Goal: Information Seeking & Learning: Understand process/instructions

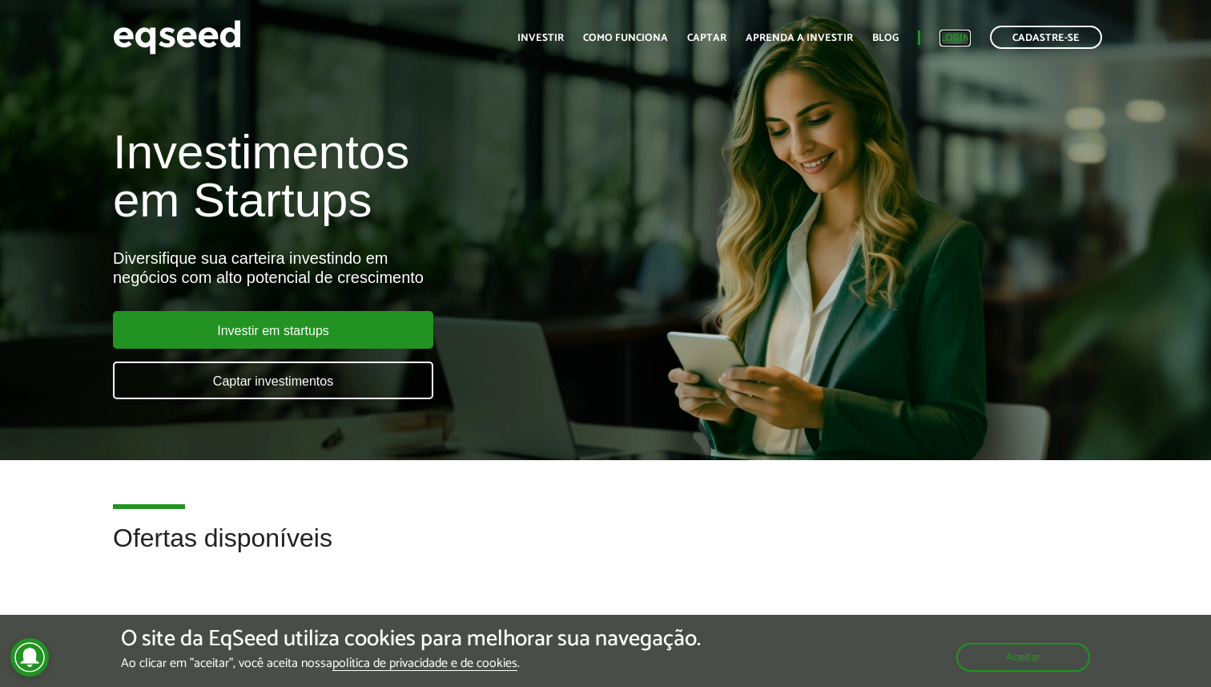
click at [957, 36] on link "Login" at bounding box center [955, 38] width 31 height 10
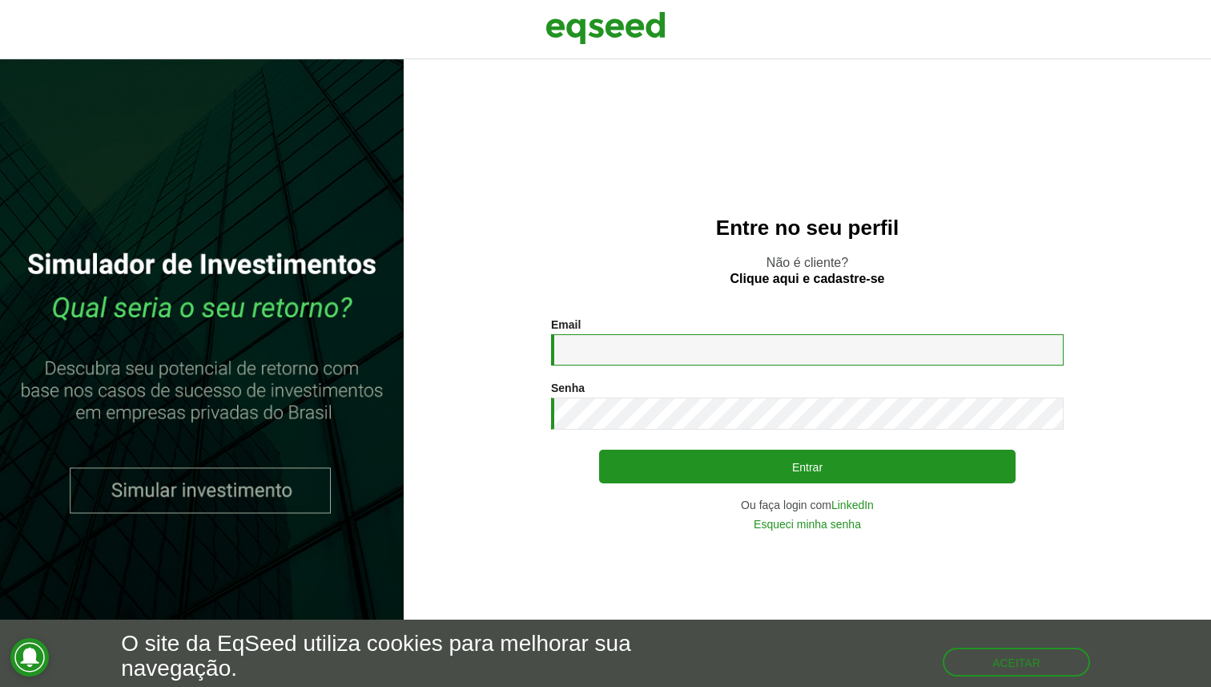
click at [769, 349] on input "Email *" at bounding box center [807, 349] width 513 height 31
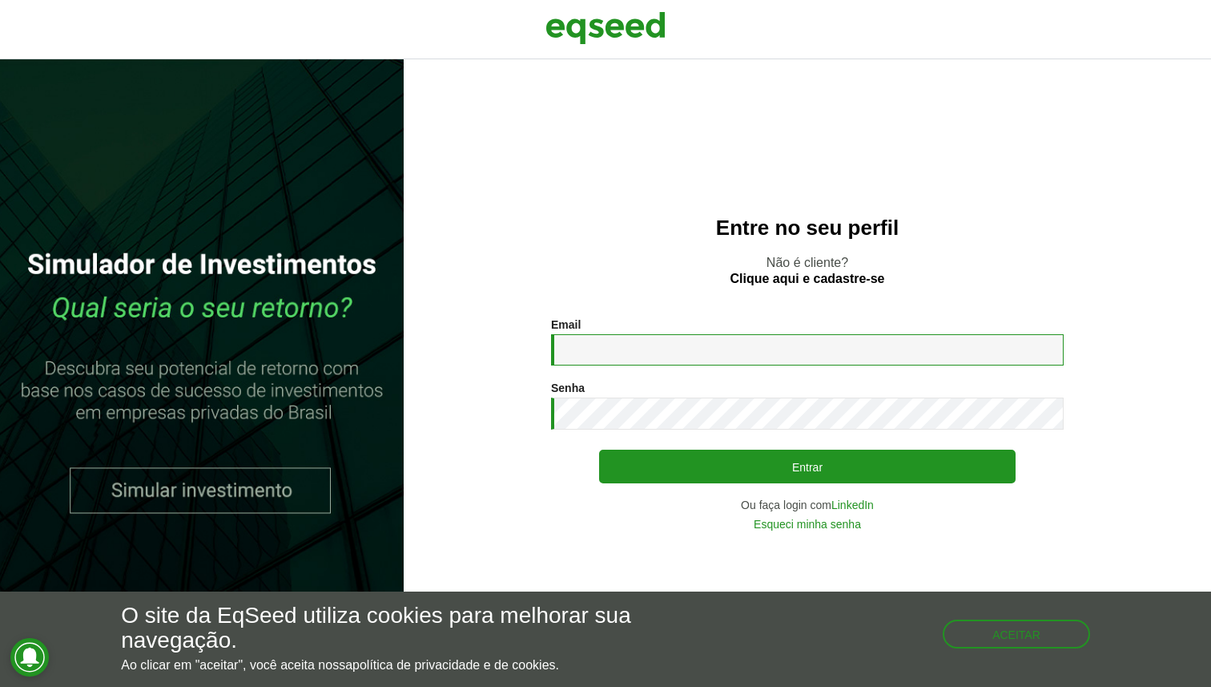
type input "**********"
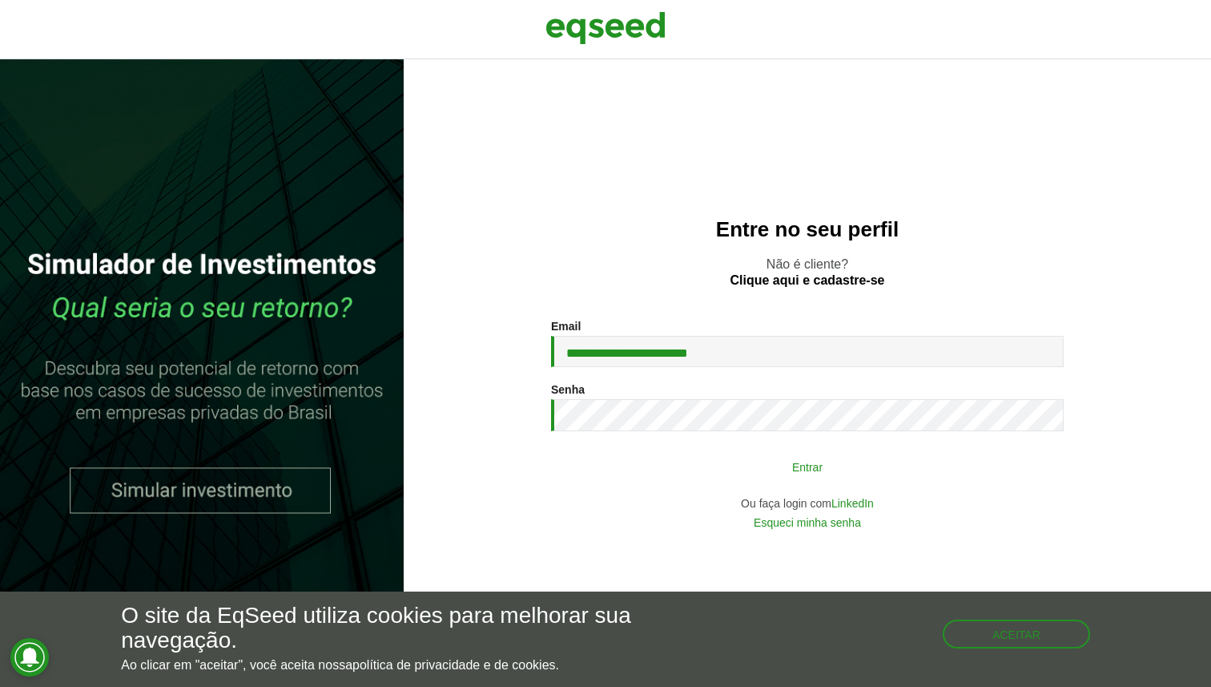
click at [806, 459] on button "Entrar" at bounding box center [807, 466] width 417 height 30
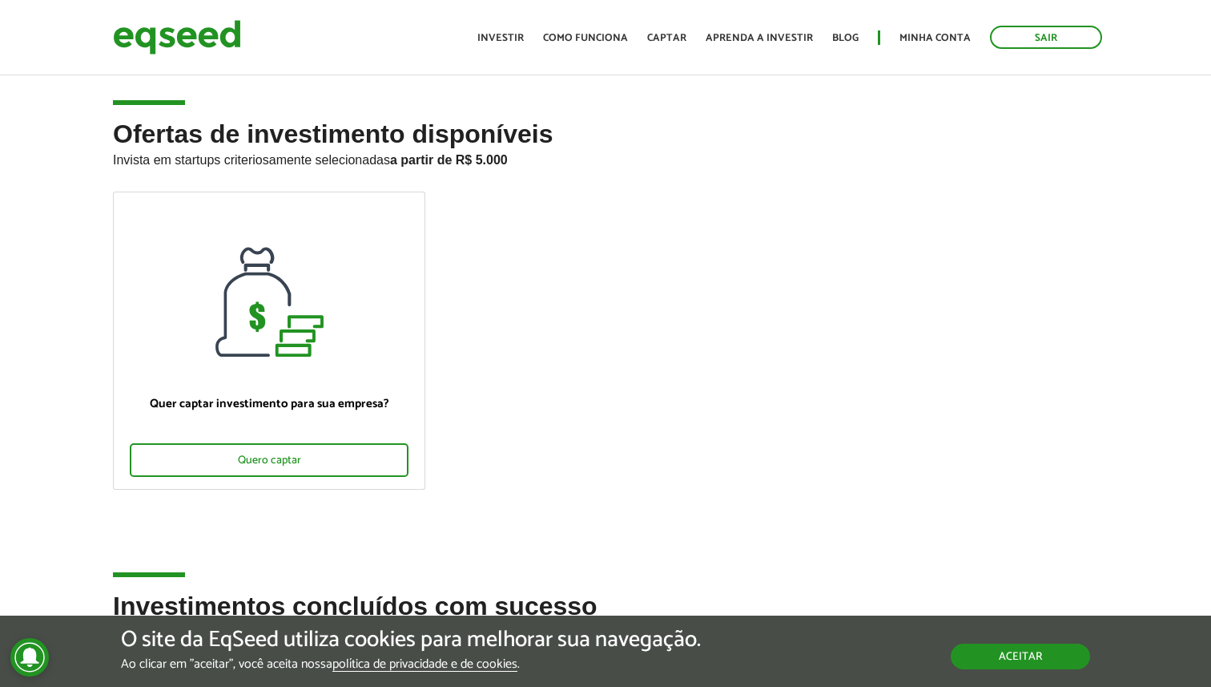
click at [1043, 643] on button "Aceitar" at bounding box center [1020, 656] width 139 height 26
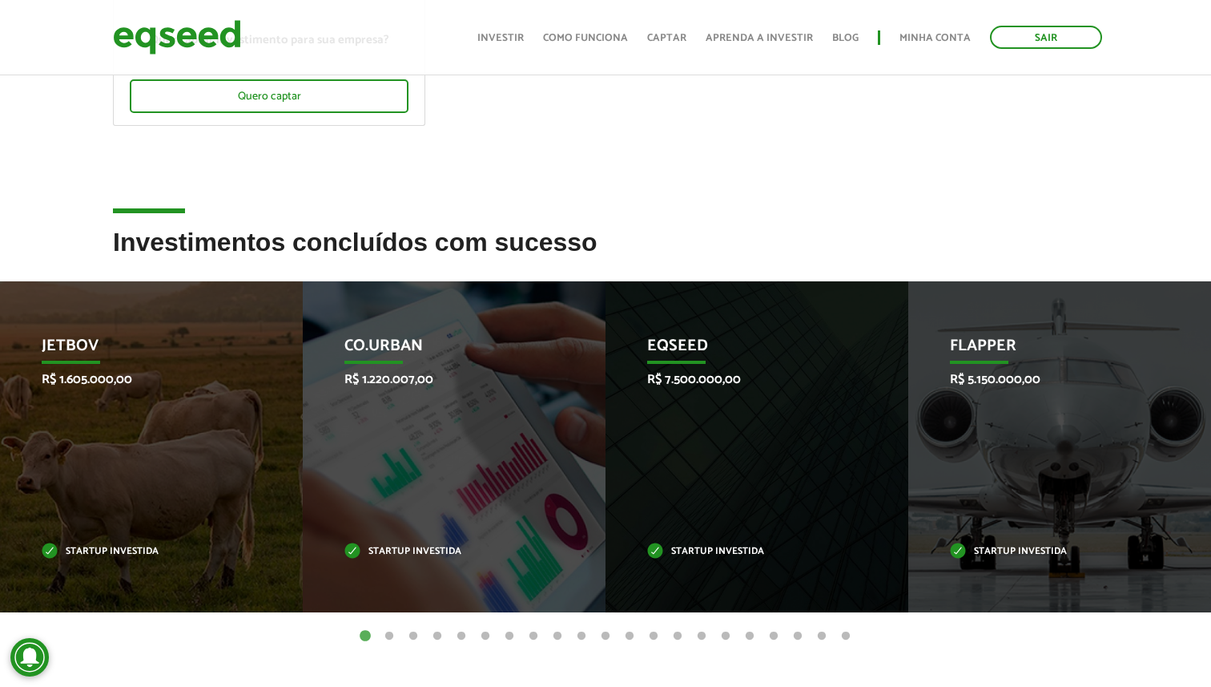
scroll to position [423, 0]
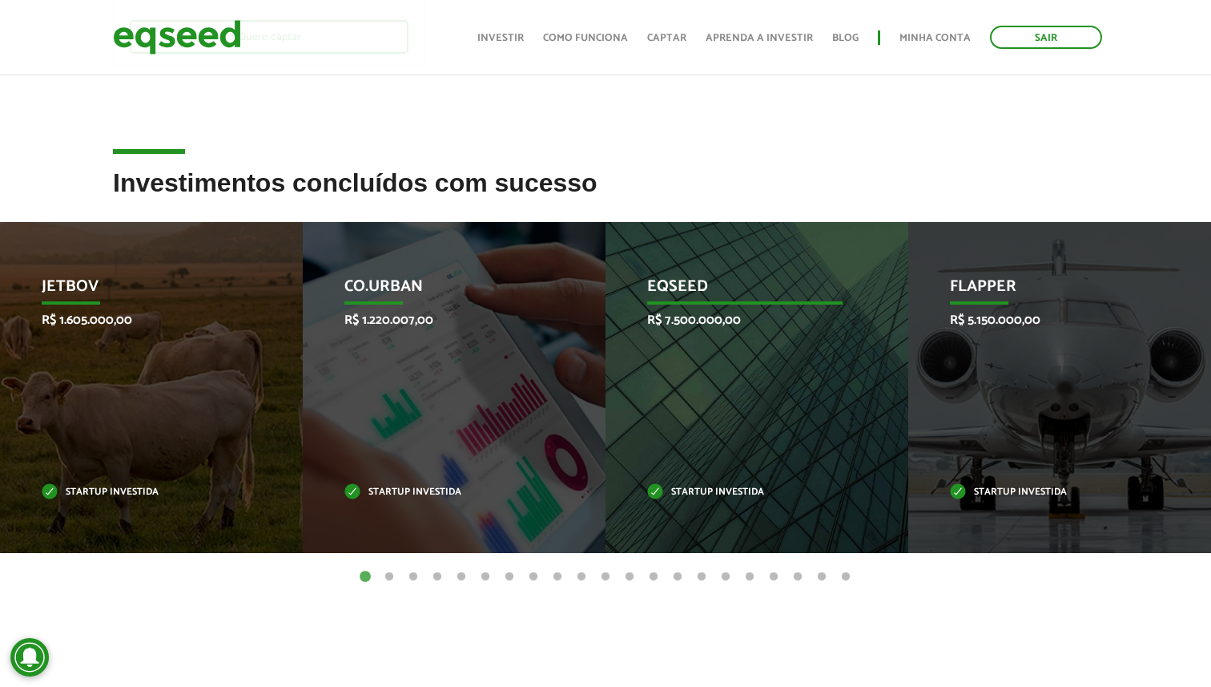
click at [695, 408] on div "EqSeed R$ 7.500.000,00 Startup investida" at bounding box center [745, 387] width 279 height 331
click at [681, 318] on p "R$ 7.500.000,00" at bounding box center [744, 319] width 195 height 15
click at [682, 300] on p "EqSeed" at bounding box center [744, 290] width 195 height 27
click at [672, 490] on p "Startup investida" at bounding box center [744, 492] width 195 height 9
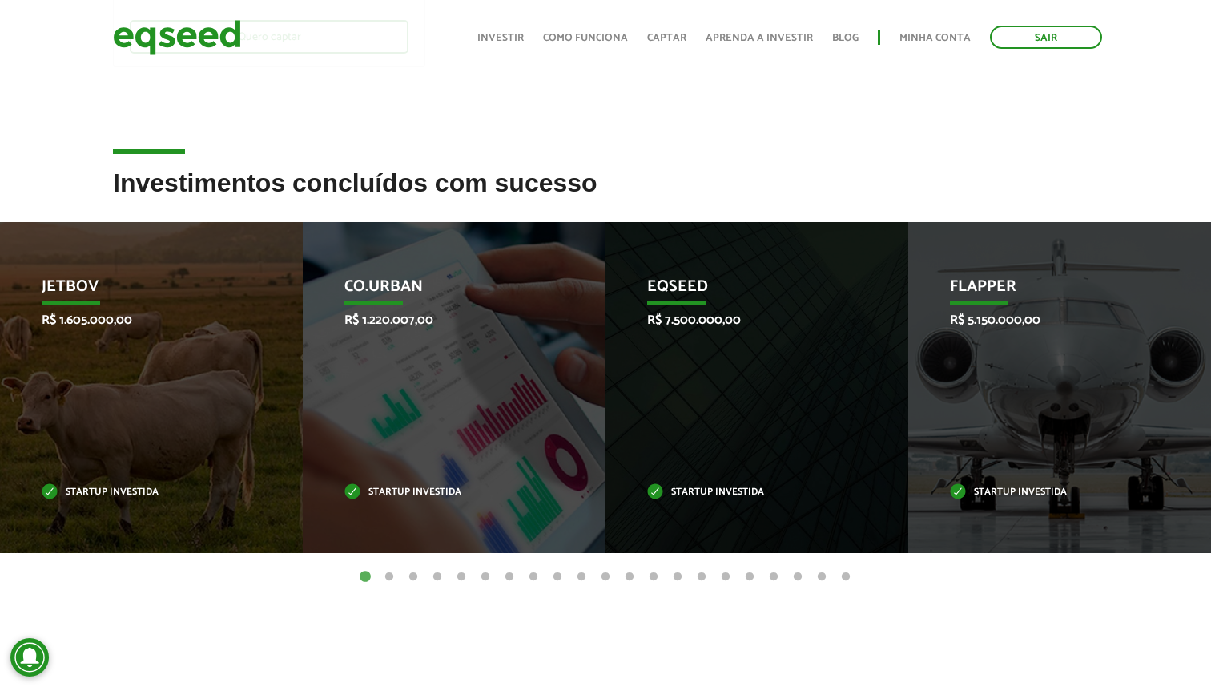
click at [393, 574] on button "2" at bounding box center [389, 577] width 16 height 16
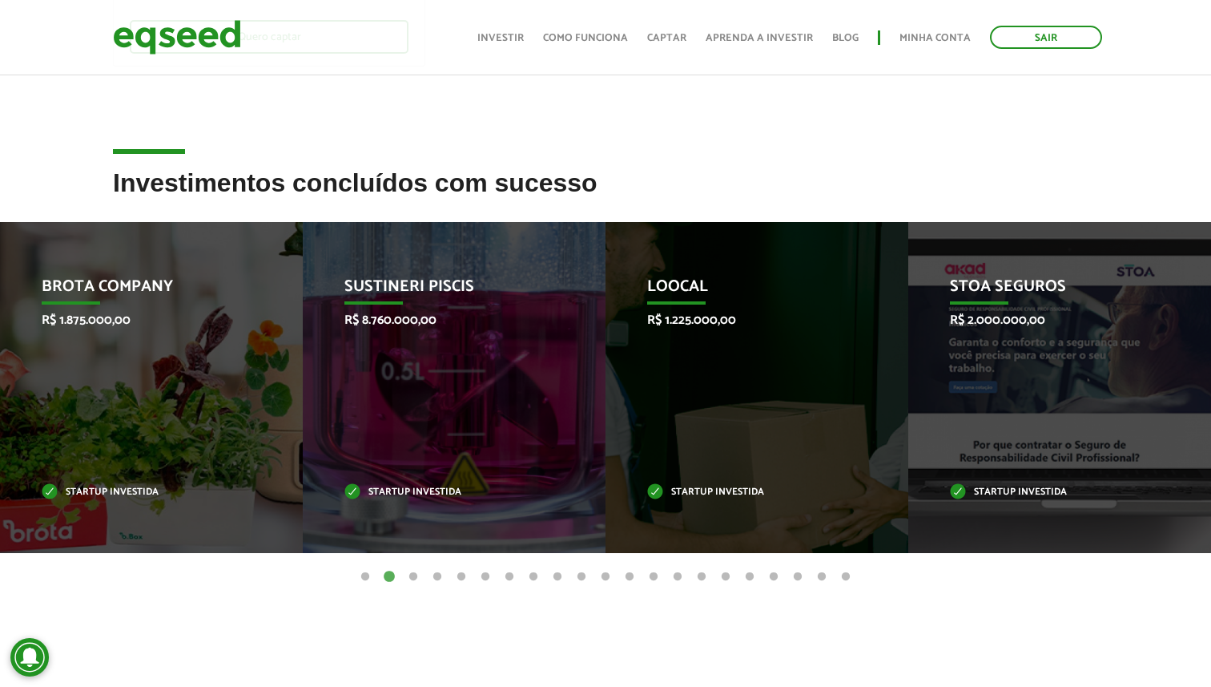
click at [430, 567] on ul "1 2 3 4 5 6 7 8 9 10 11 12 13 14 15 16 17 18 19 20 21" at bounding box center [605, 576] width 1211 height 18
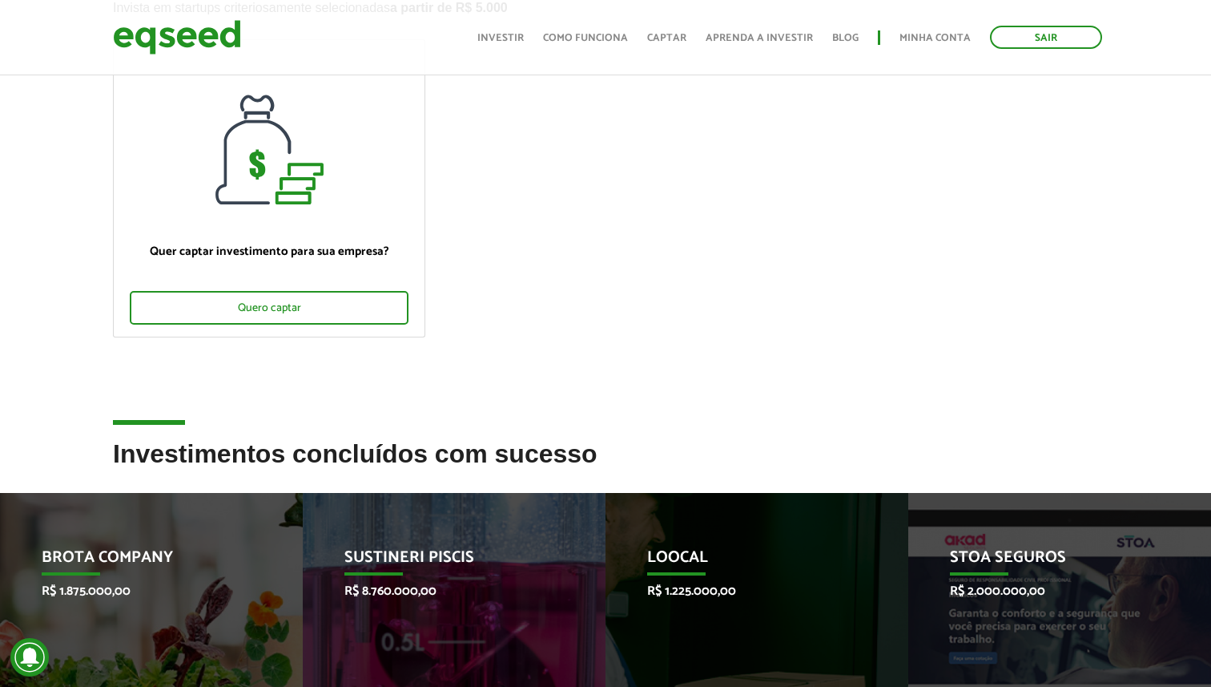
scroll to position [0, 0]
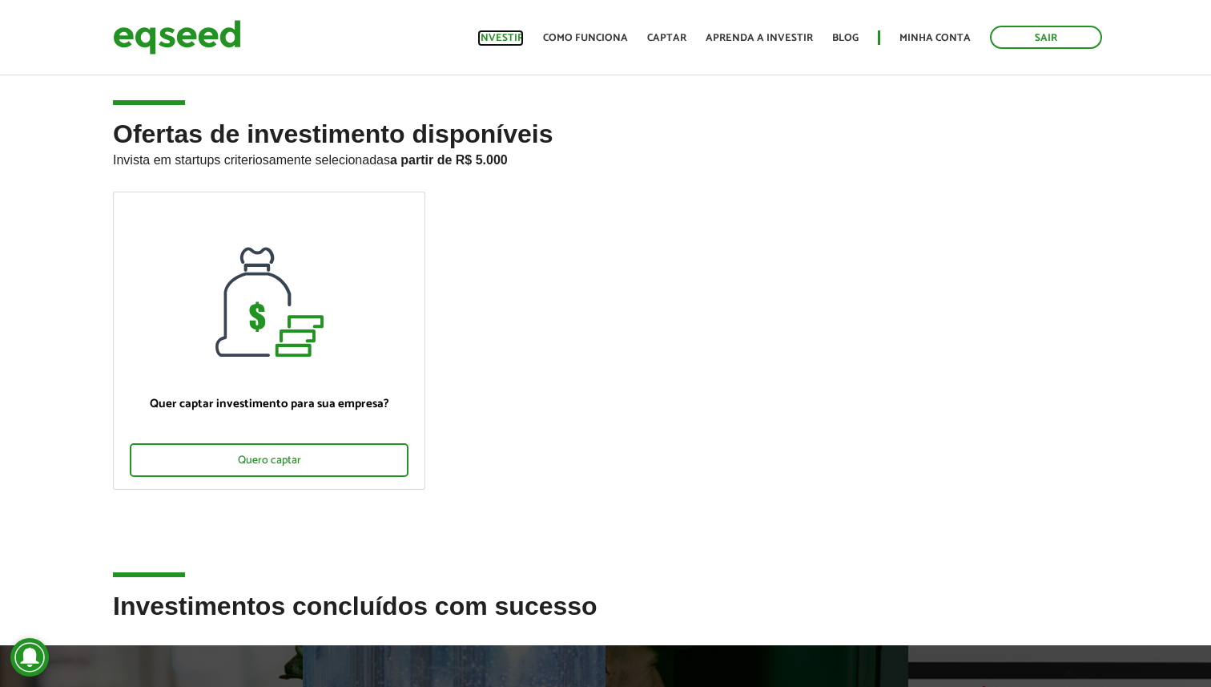
click at [514, 42] on link "Investir" at bounding box center [501, 38] width 46 height 10
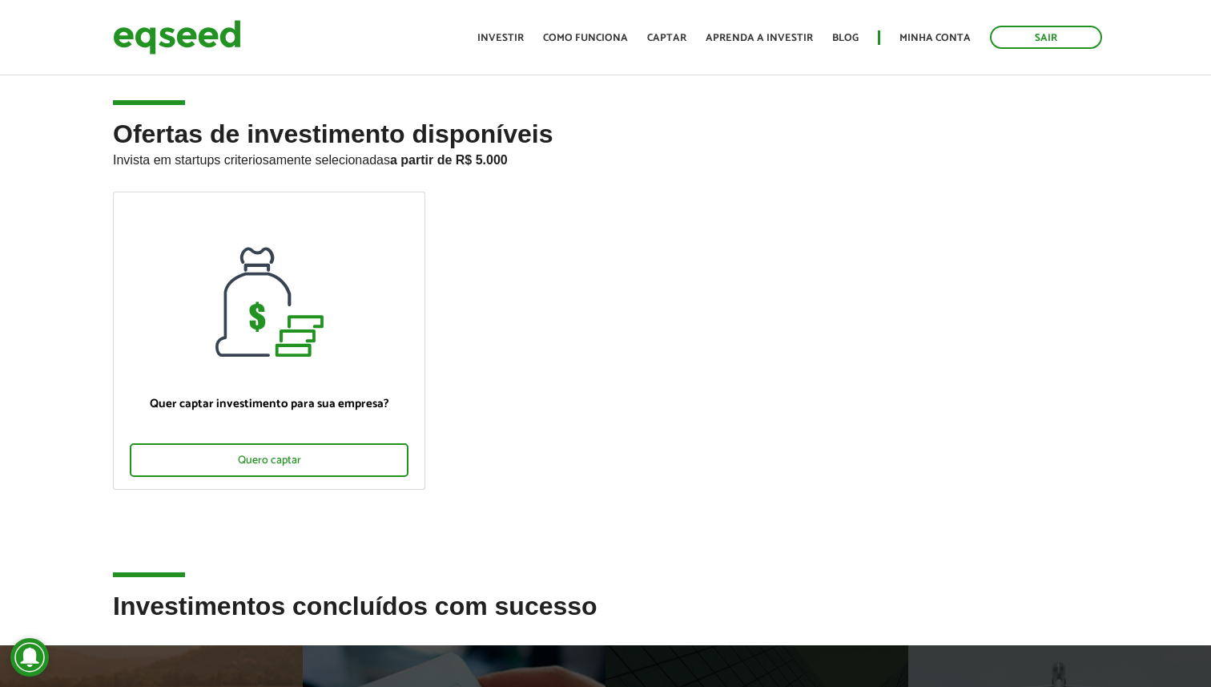
scroll to position [331, 0]
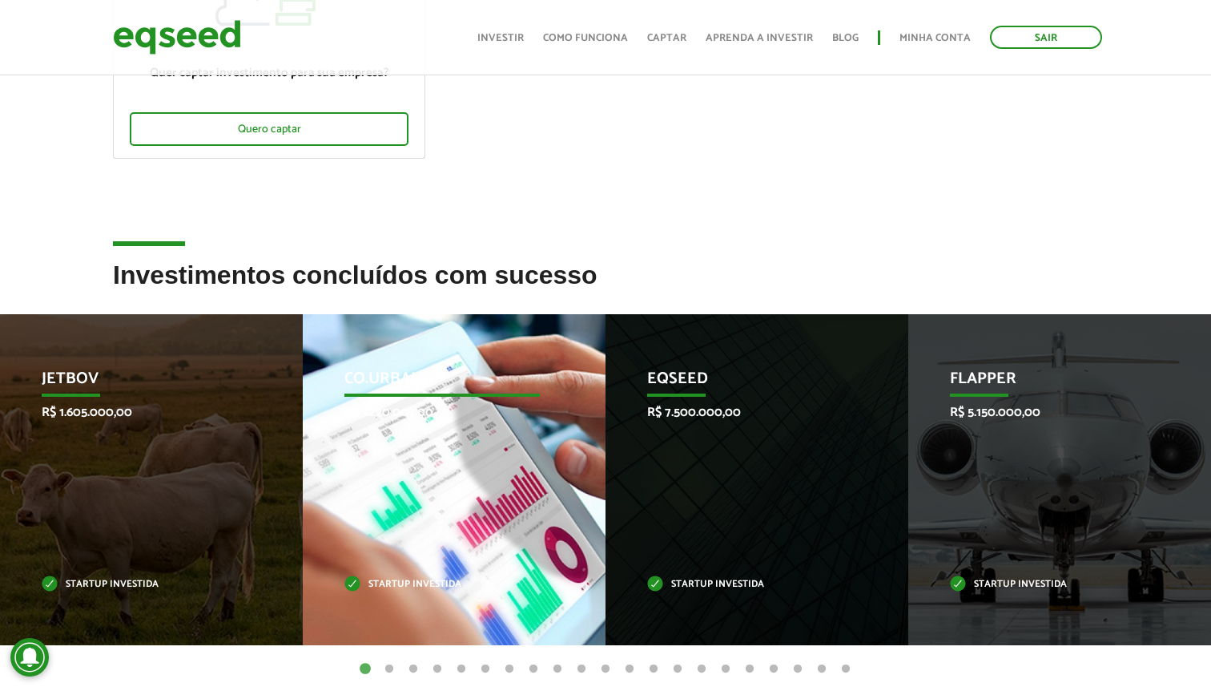
click at [385, 595] on div "Co.Urban R$ 1.220.007,00 Startup investida" at bounding box center [442, 479] width 279 height 331
click at [413, 394] on p "Co.Urban" at bounding box center [442, 382] width 195 height 27
click at [391, 384] on p "Co.Urban" at bounding box center [442, 382] width 195 height 27
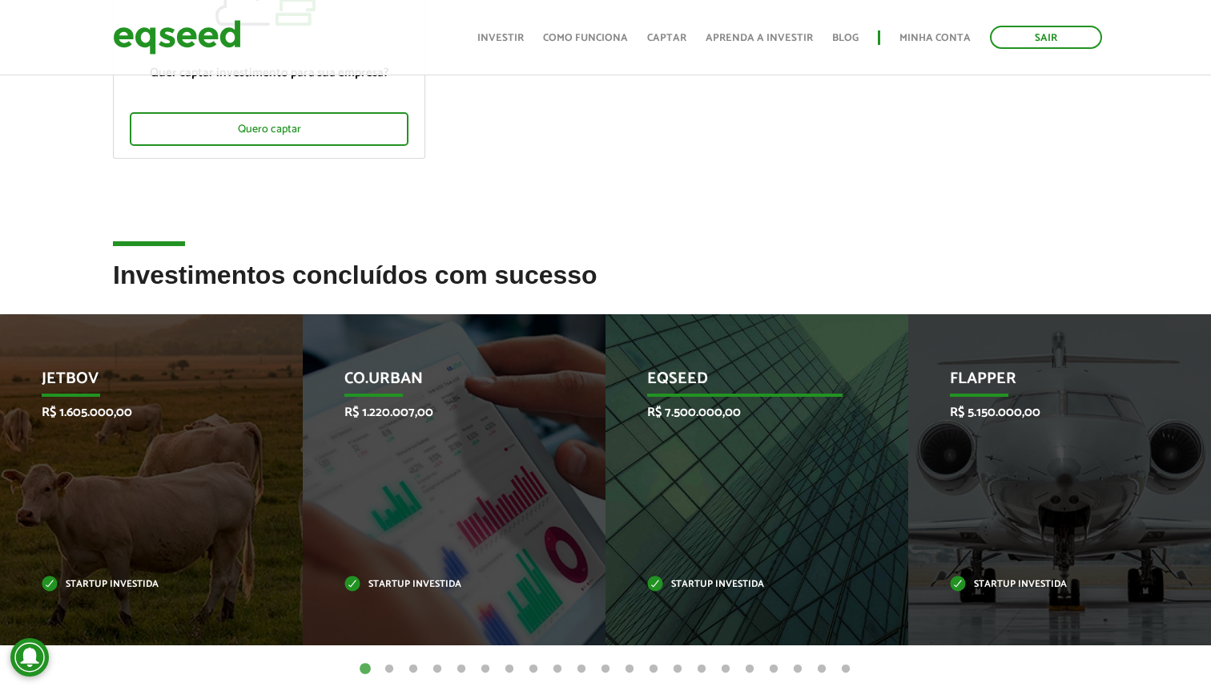
click at [667, 376] on p "EqSeed" at bounding box center [744, 382] width 195 height 27
click at [667, 494] on div "EqSeed R$ 7.500.000,00 Startup investida" at bounding box center [745, 479] width 279 height 331
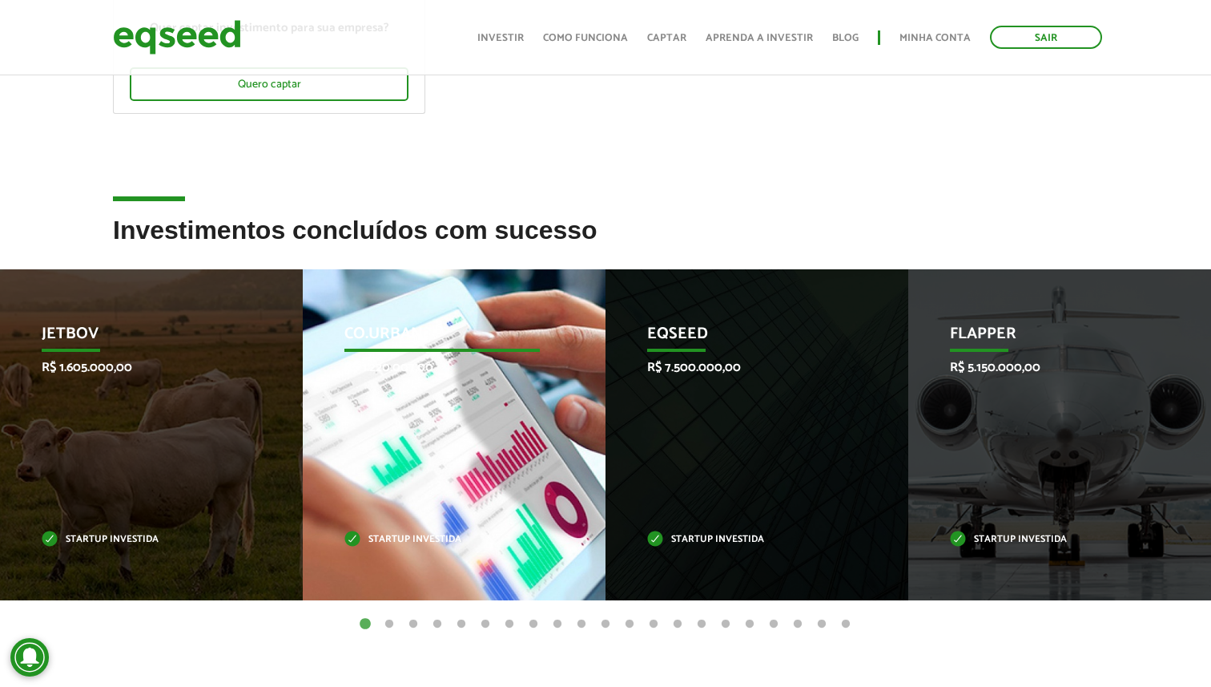
scroll to position [379, 0]
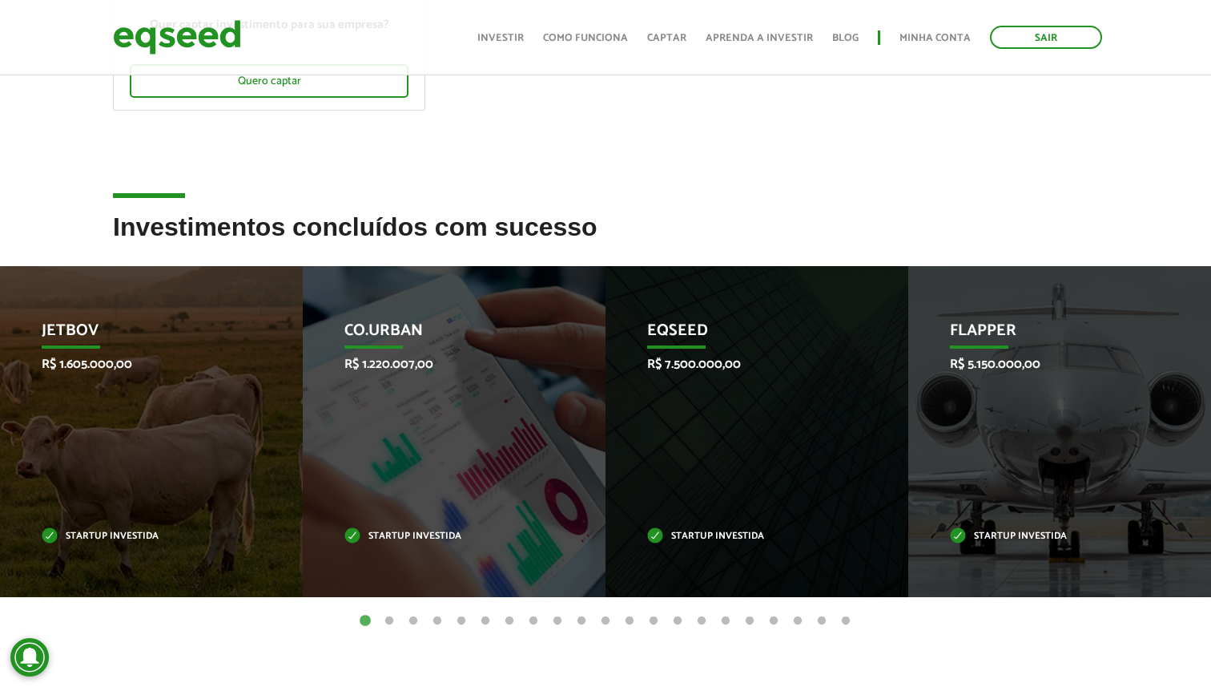
click at [387, 622] on button "2" at bounding box center [389, 621] width 16 height 16
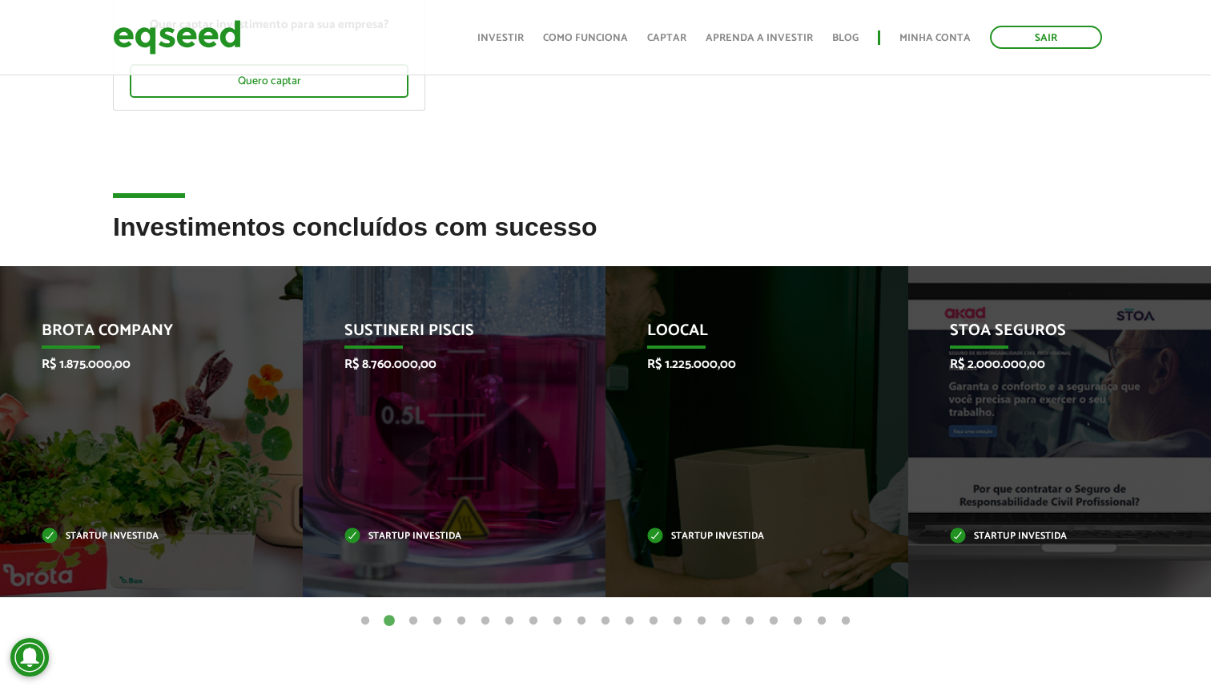
click at [411, 622] on button "3" at bounding box center [413, 621] width 16 height 16
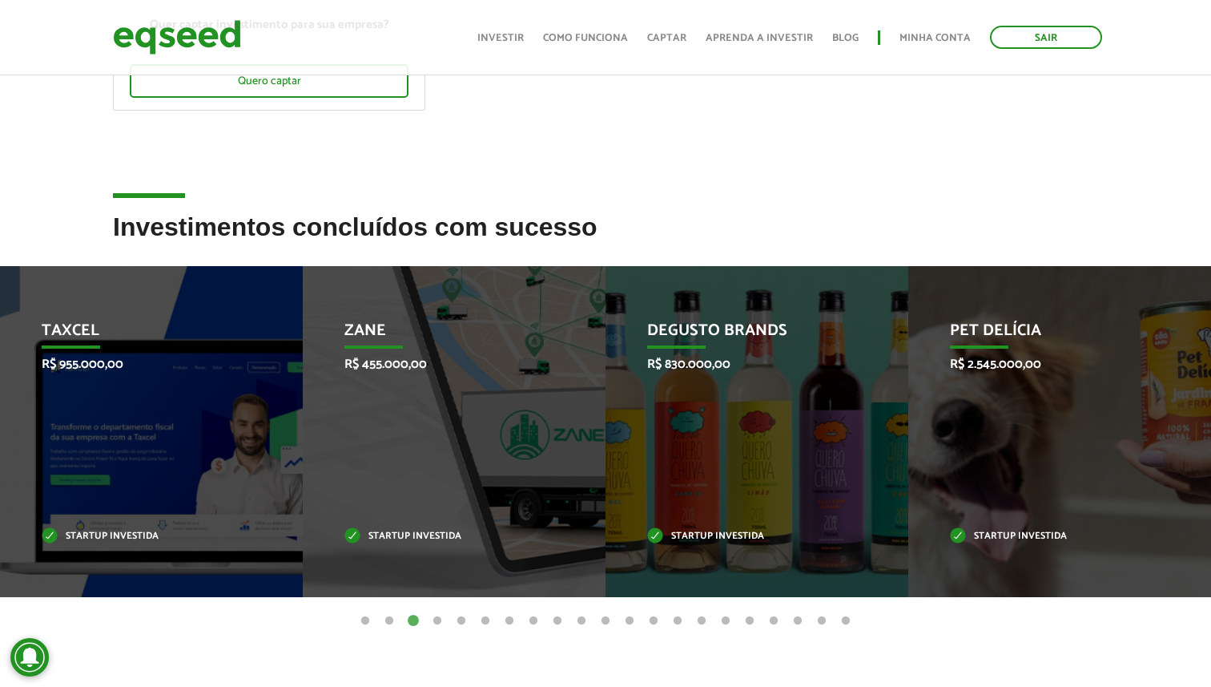
click at [441, 621] on button "4" at bounding box center [437, 621] width 16 height 16
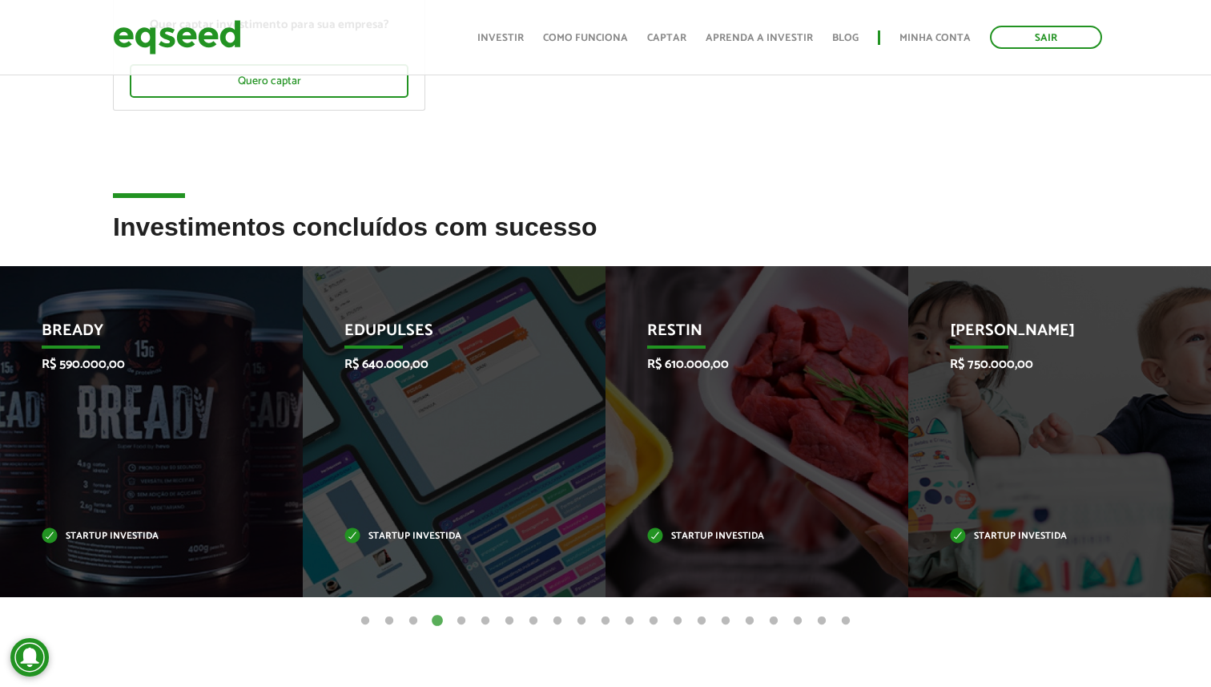
click at [459, 620] on button "5" at bounding box center [461, 621] width 16 height 16
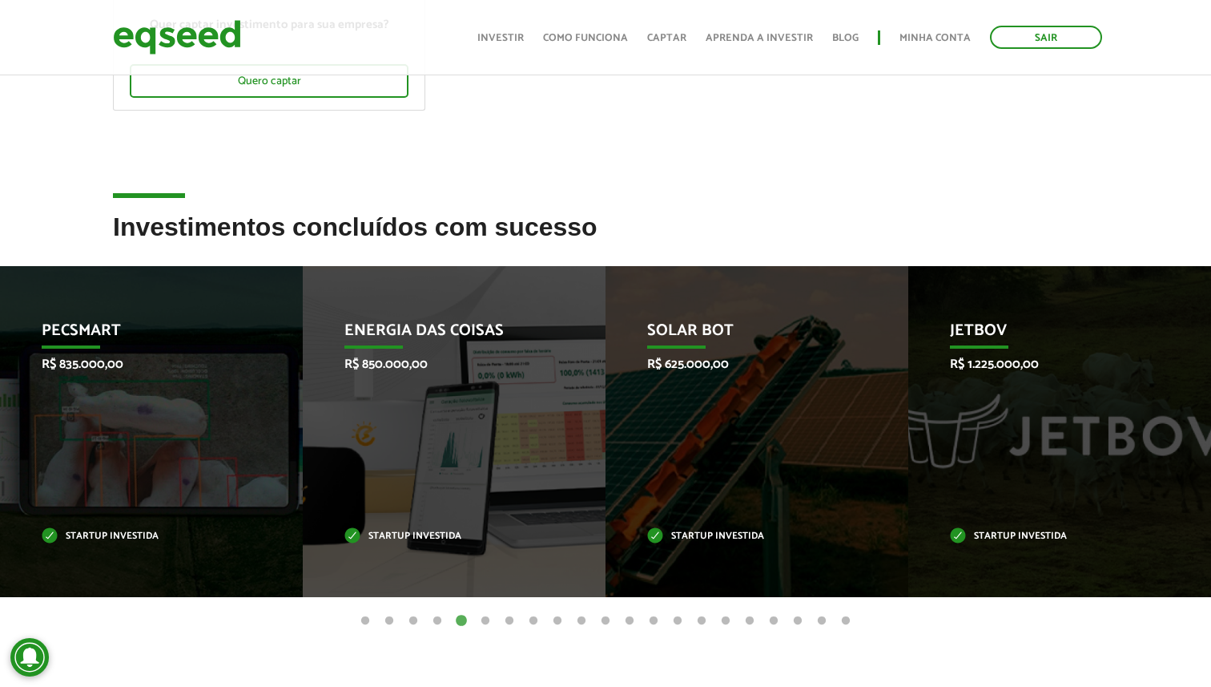
click at [482, 615] on button "6" at bounding box center [486, 621] width 16 height 16
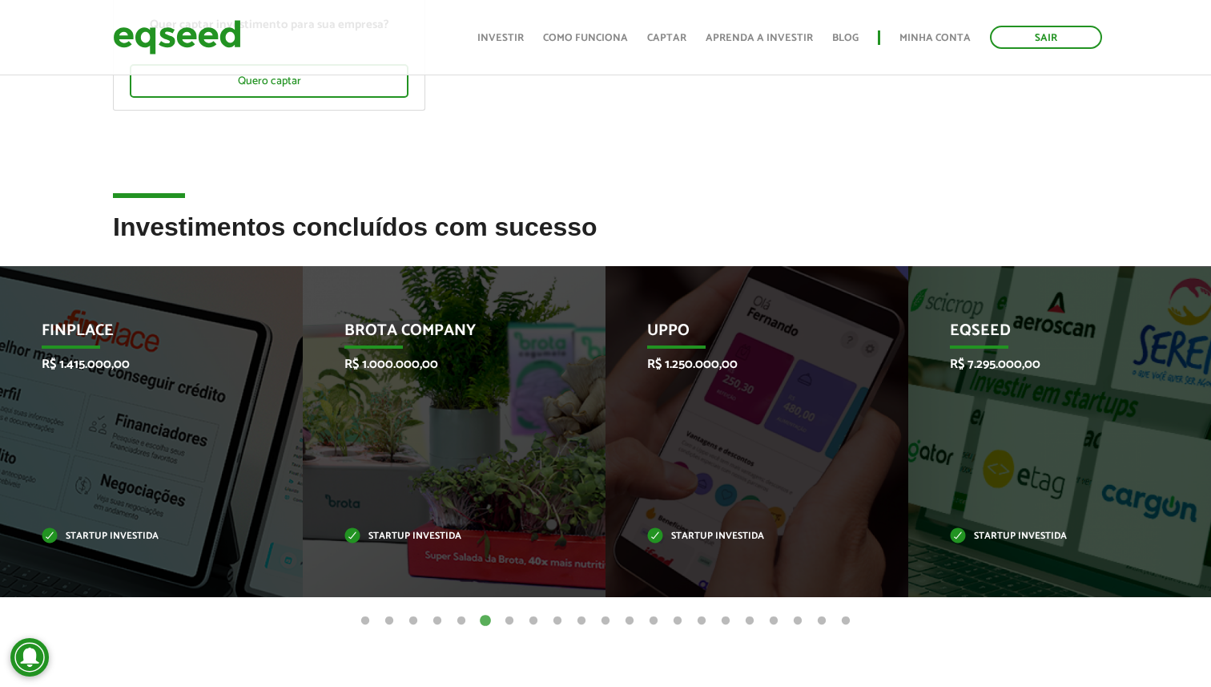
click at [507, 617] on button "7" at bounding box center [510, 621] width 16 height 16
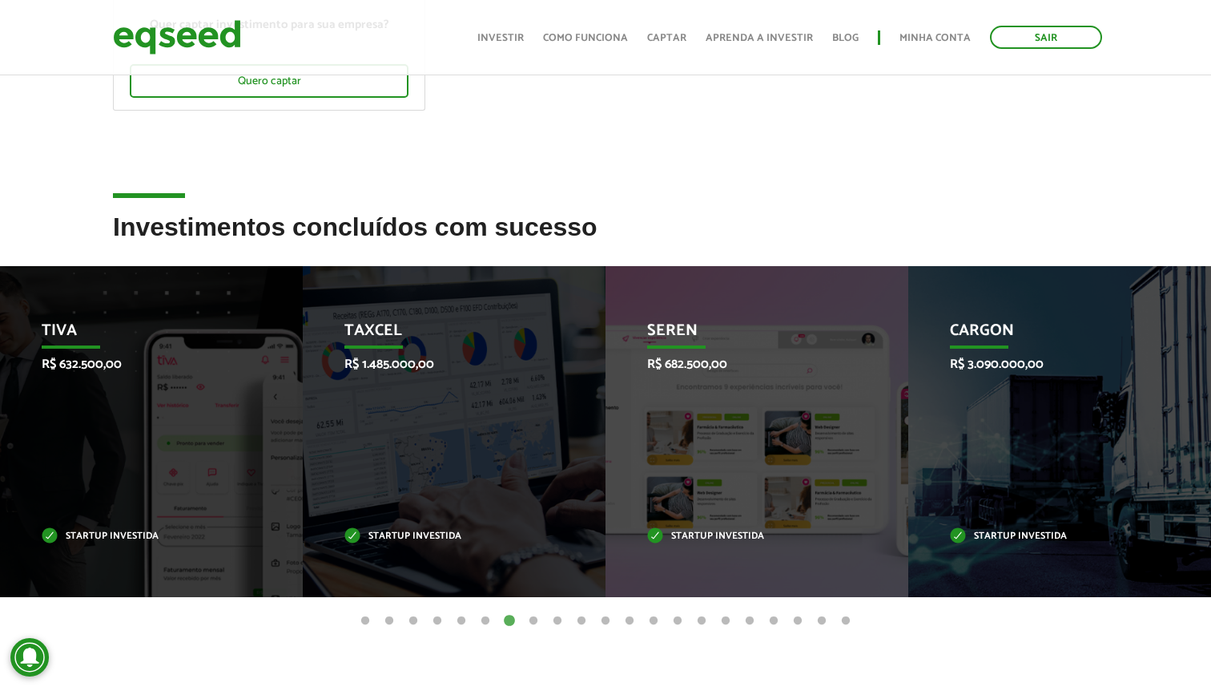
click at [535, 616] on button "8" at bounding box center [534, 621] width 16 height 16
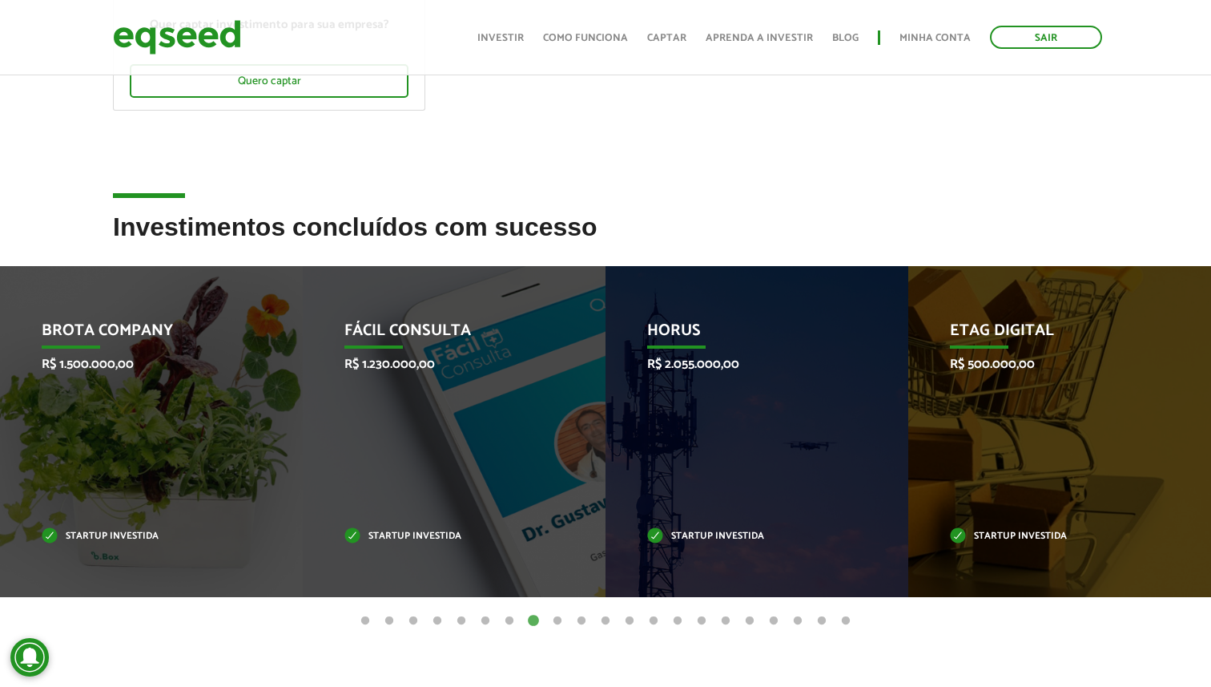
click at [561, 618] on button "9" at bounding box center [558, 621] width 16 height 16
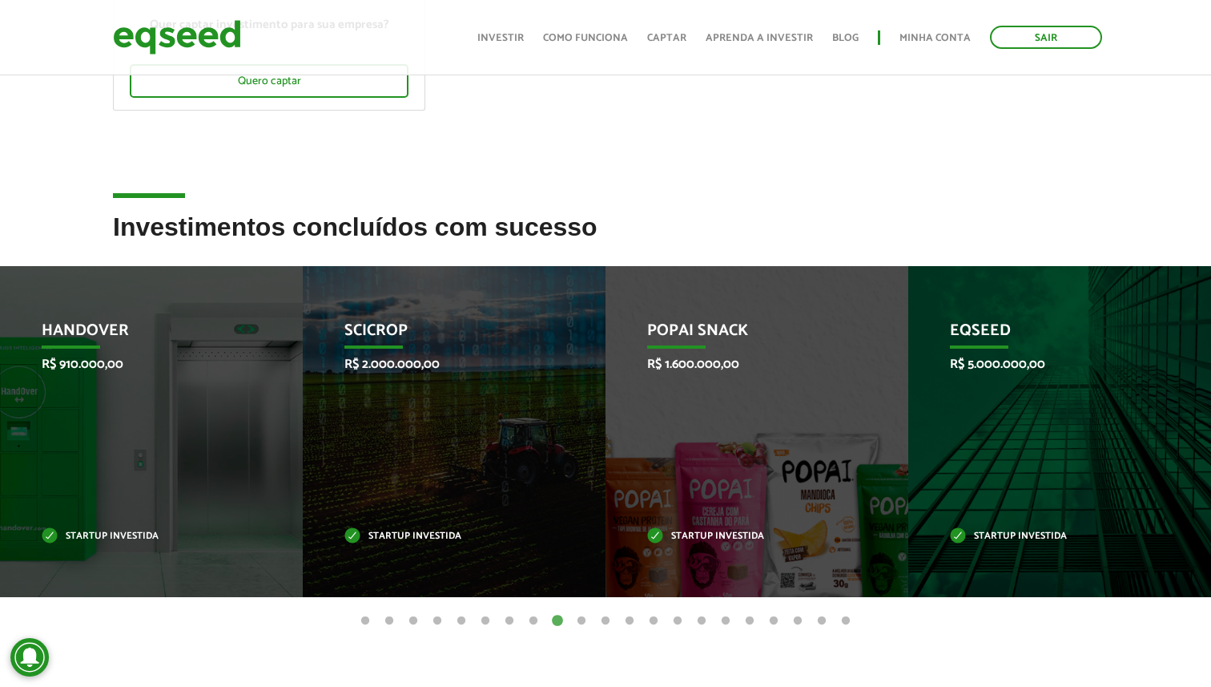
click at [586, 617] on button "10" at bounding box center [582, 621] width 16 height 16
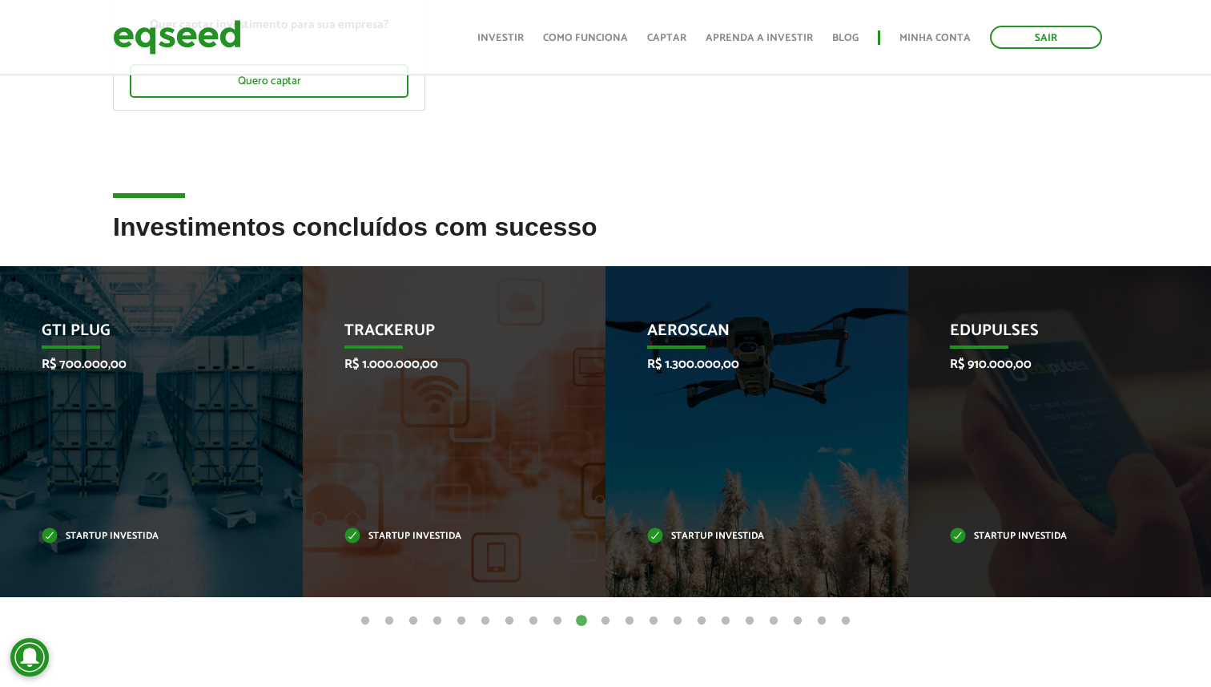
click at [609, 617] on button "11" at bounding box center [606, 621] width 16 height 16
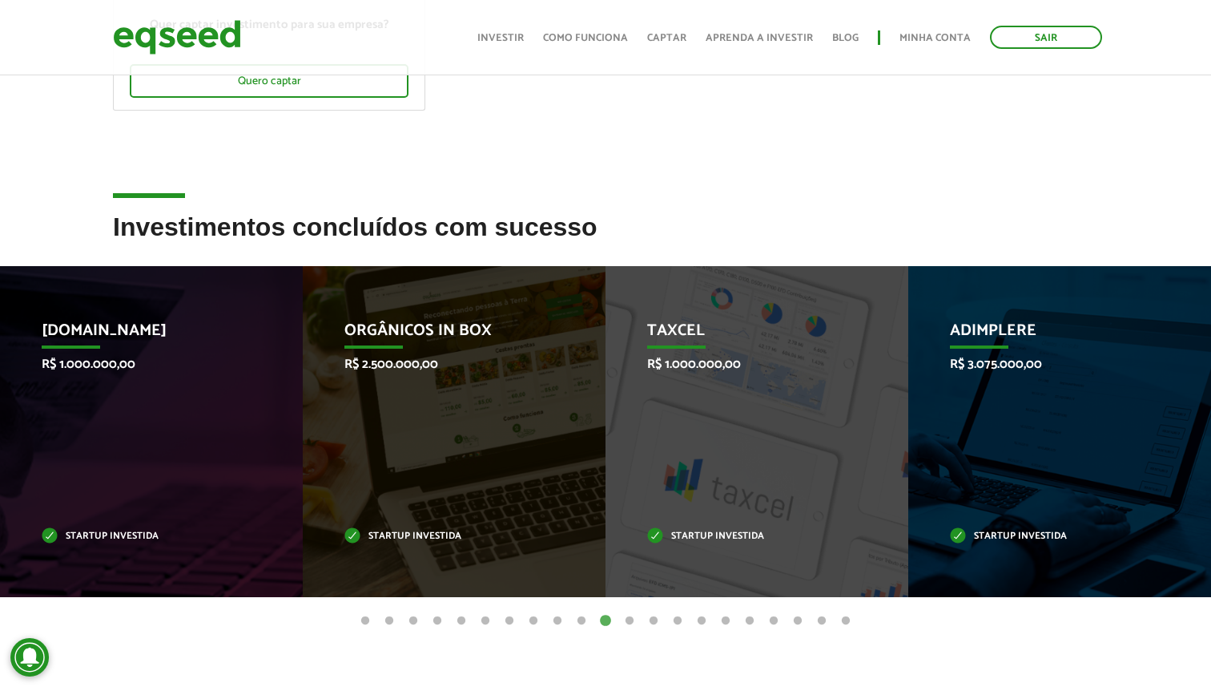
click at [626, 618] on button "12" at bounding box center [630, 621] width 16 height 16
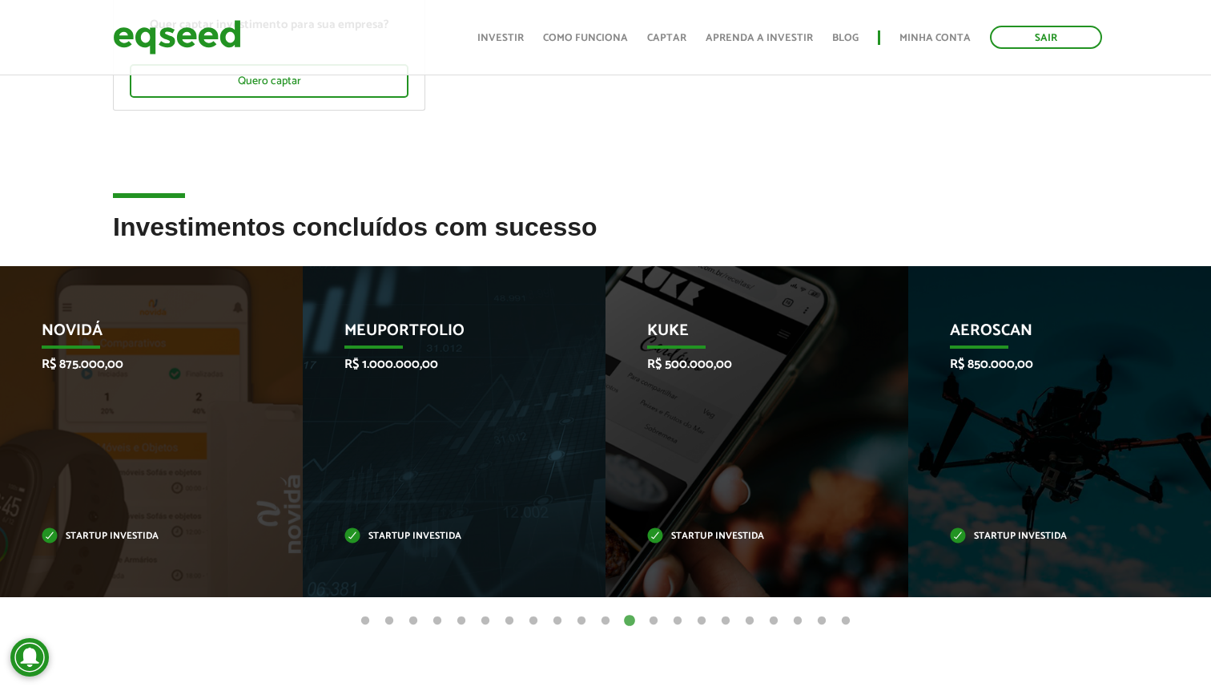
click at [654, 620] on button "13" at bounding box center [654, 621] width 16 height 16
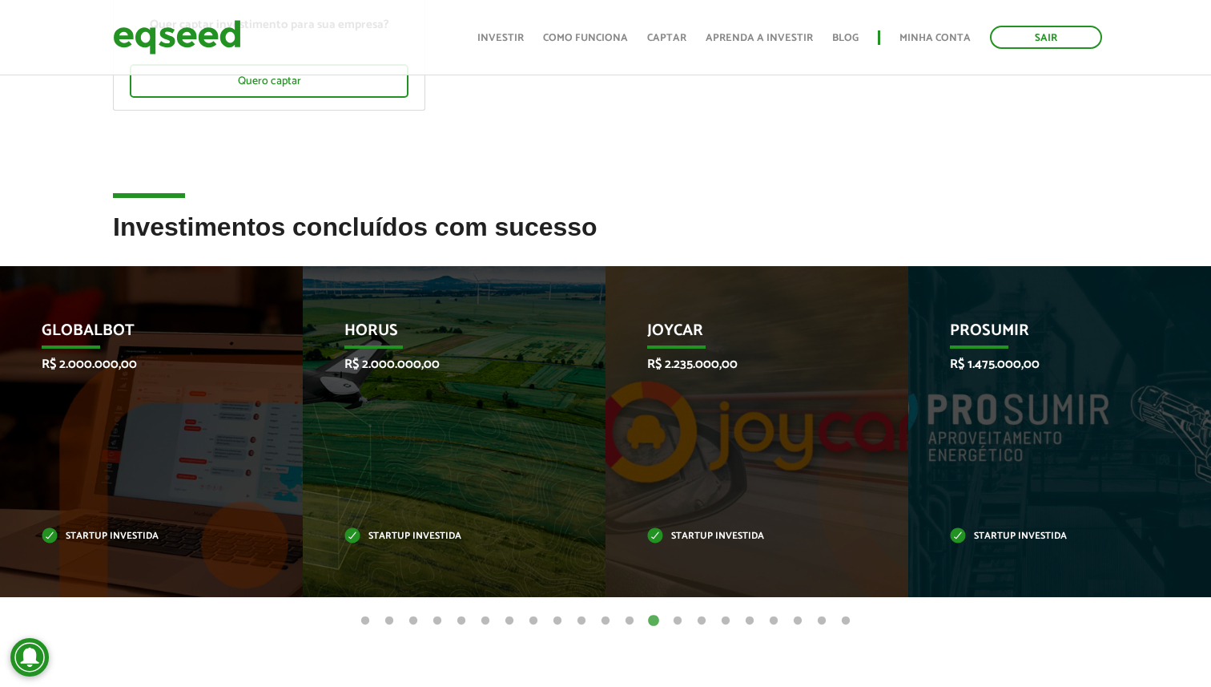
click at [631, 619] on button "12" at bounding box center [630, 621] width 16 height 16
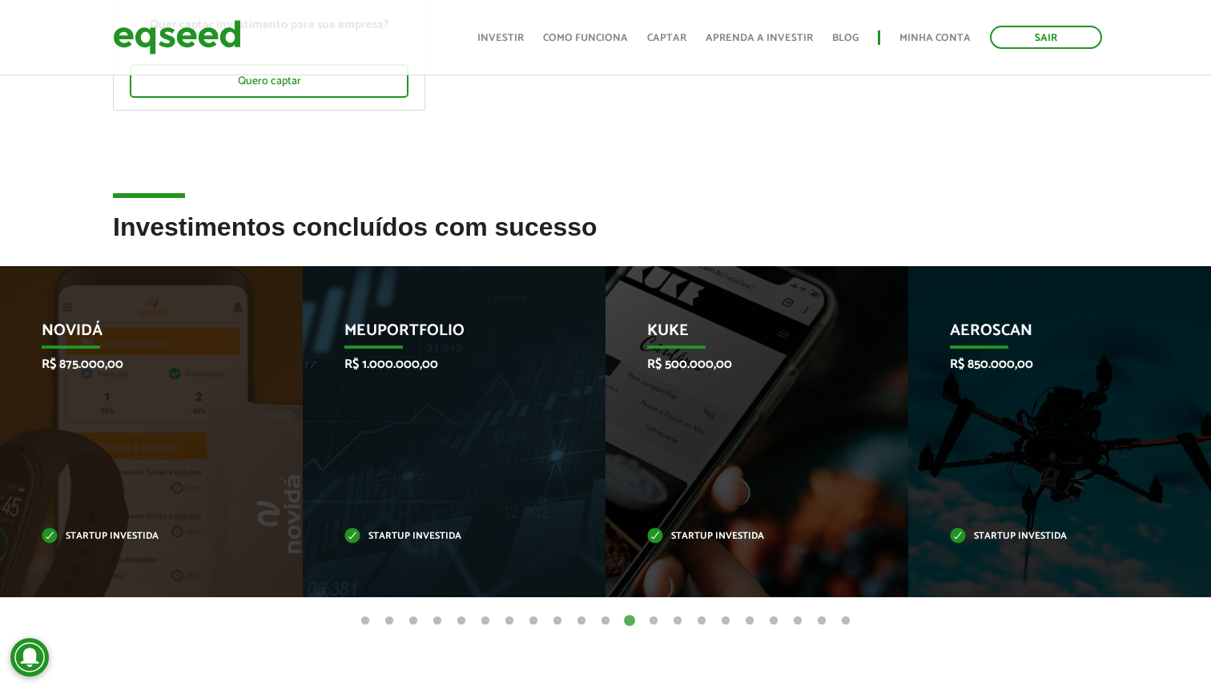
click at [603, 619] on button "11" at bounding box center [606, 621] width 16 height 16
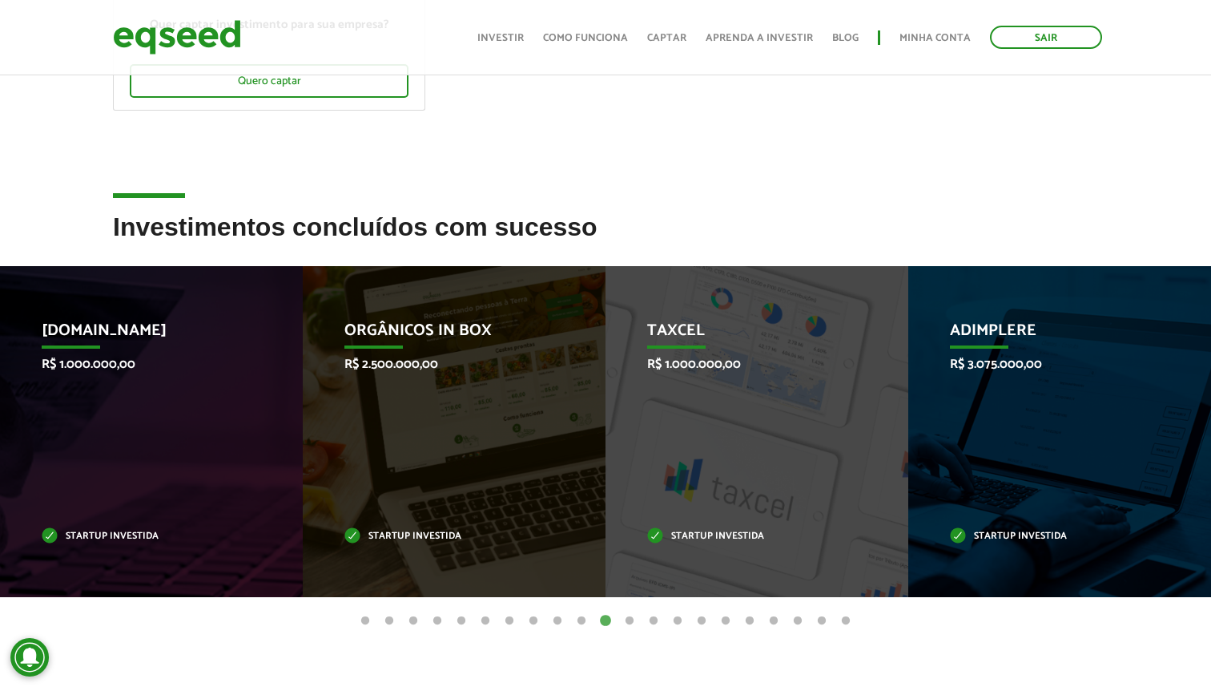
click at [587, 620] on button "10" at bounding box center [582, 621] width 16 height 16
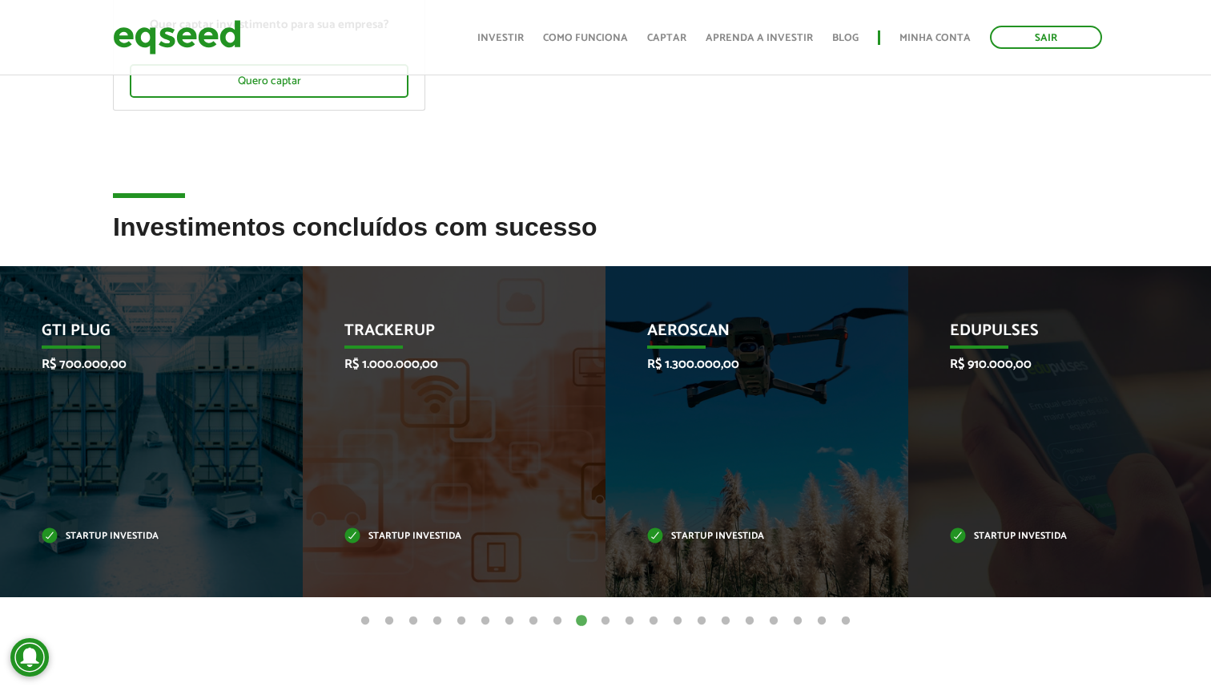
click at [562, 619] on button "9" at bounding box center [558, 621] width 16 height 16
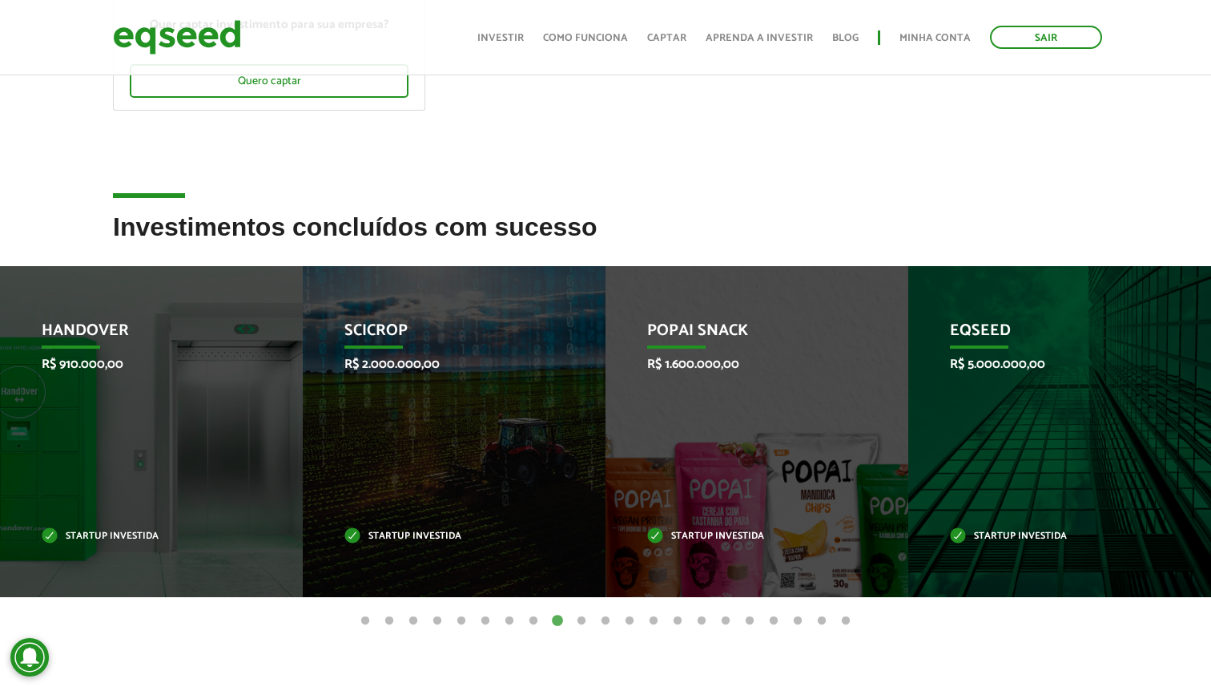
click at [535, 619] on button "8" at bounding box center [534, 621] width 16 height 16
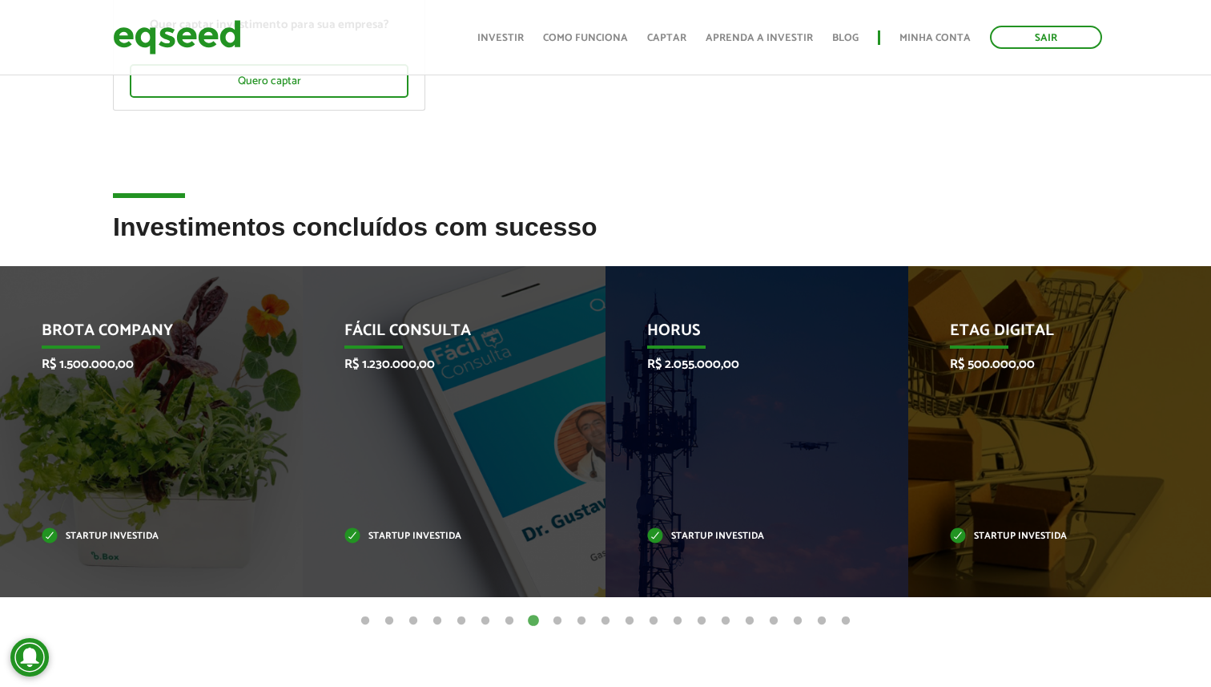
click at [510, 619] on button "7" at bounding box center [510, 621] width 16 height 16
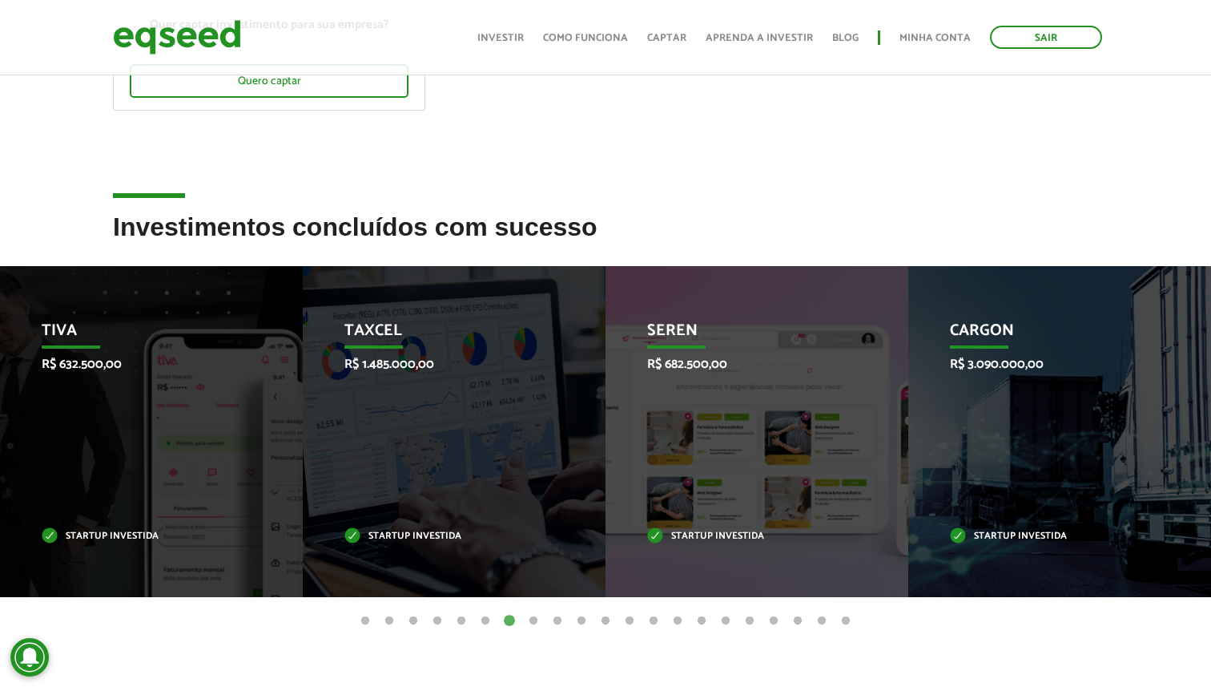
click at [486, 619] on button "6" at bounding box center [486, 621] width 16 height 16
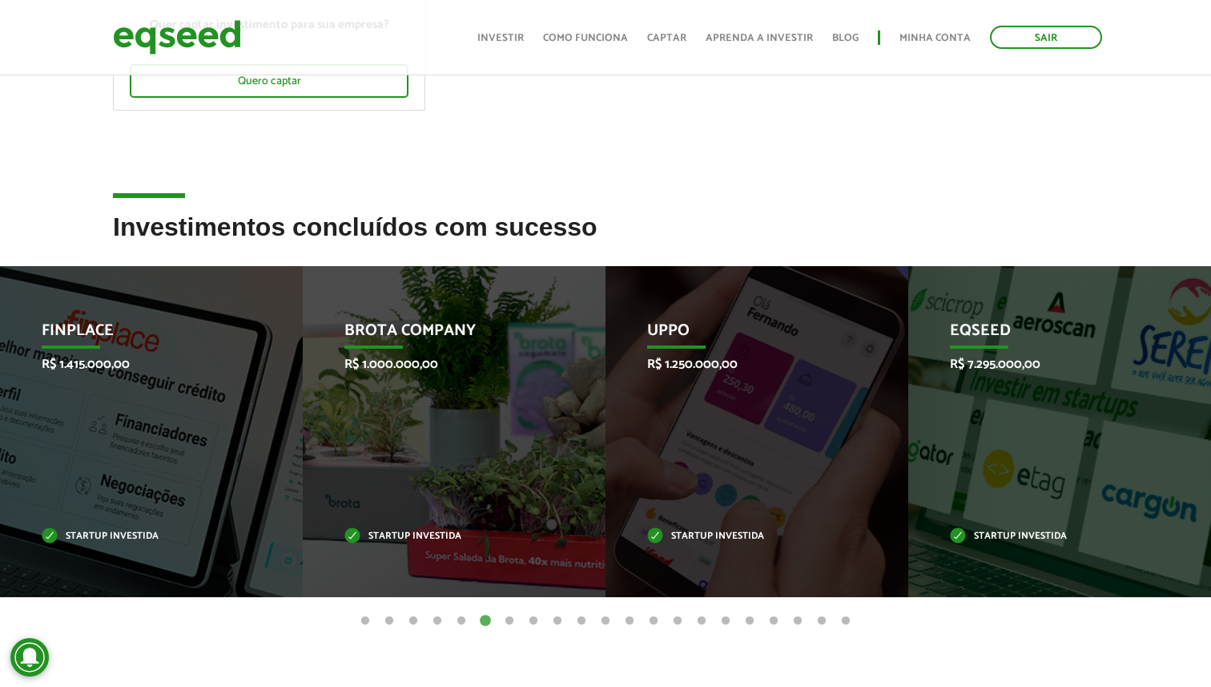
click at [463, 618] on button "5" at bounding box center [461, 621] width 16 height 16
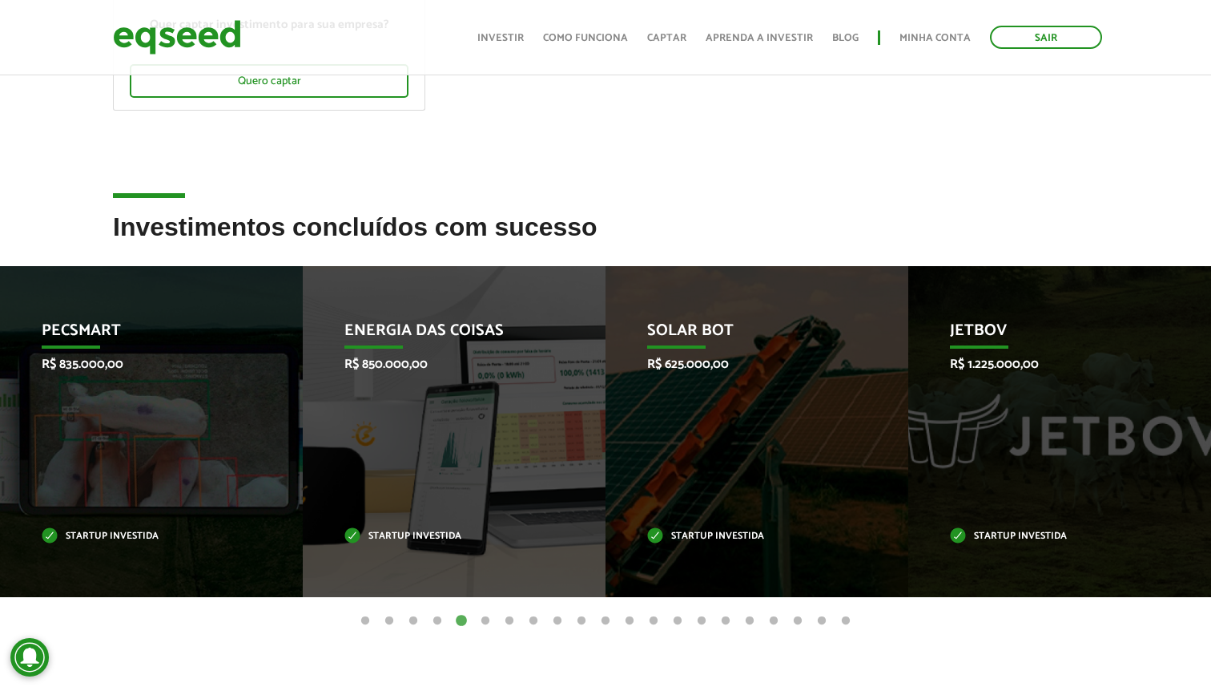
click at [441, 619] on button "4" at bounding box center [437, 621] width 16 height 16
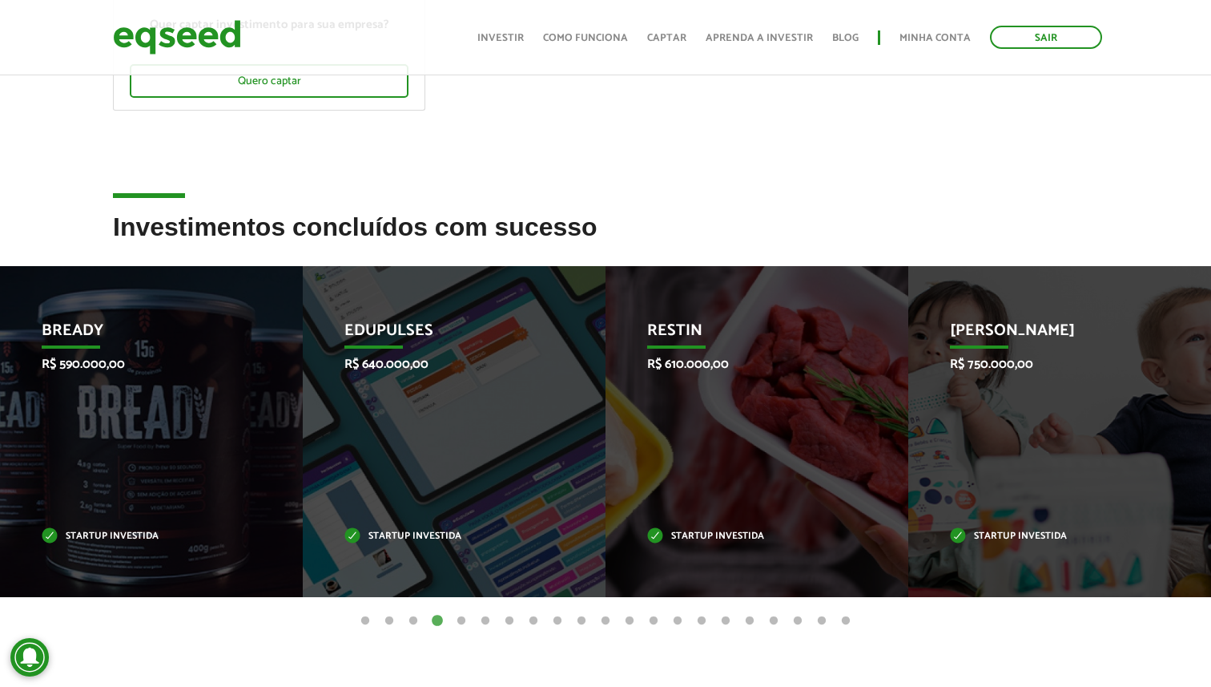
click at [409, 618] on button "3" at bounding box center [413, 621] width 16 height 16
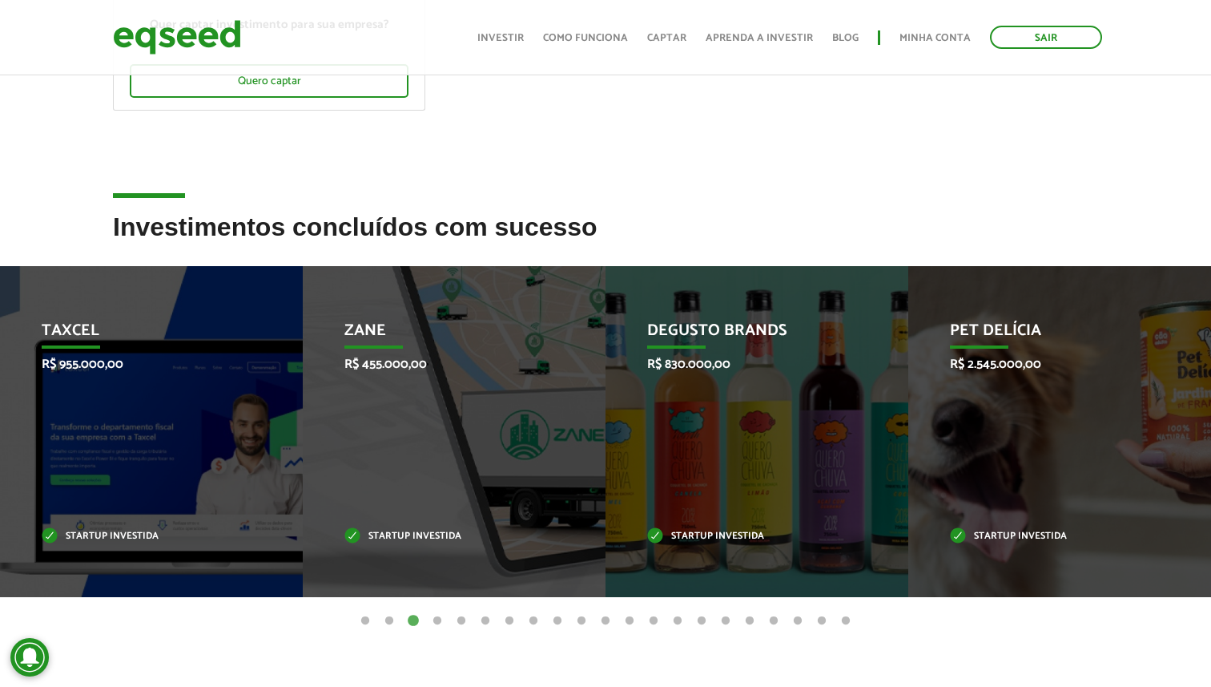
click at [393, 619] on button "2" at bounding box center [389, 621] width 16 height 16
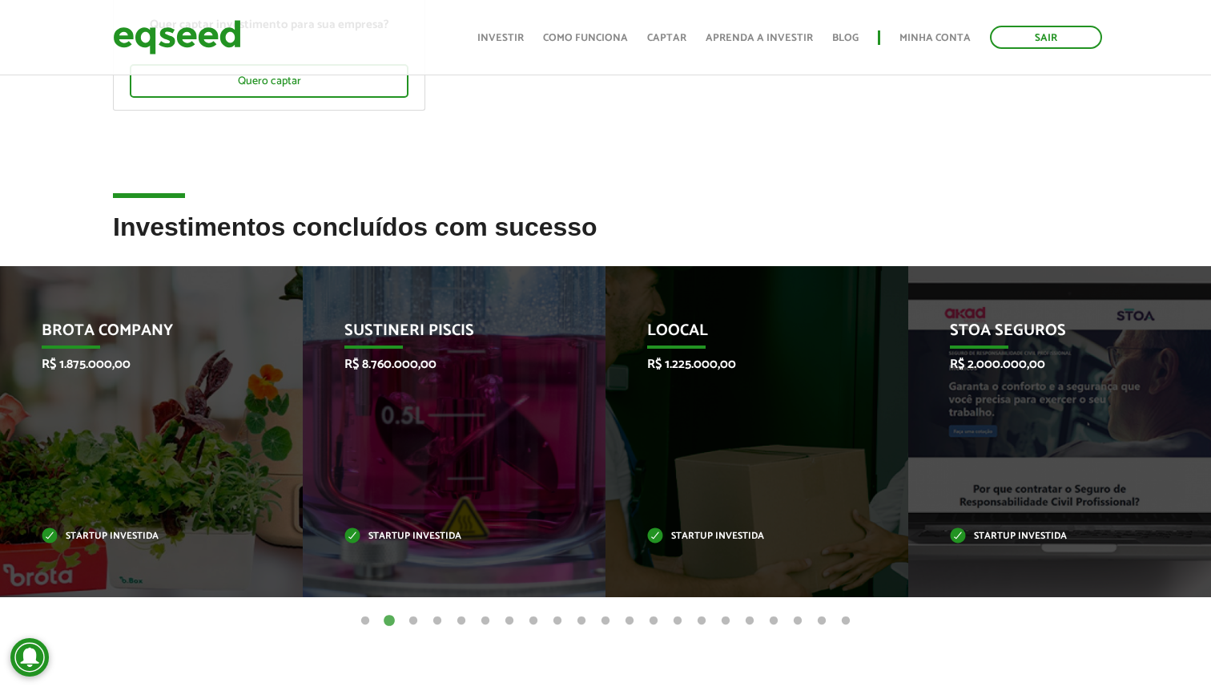
click at [369, 621] on button "1" at bounding box center [365, 621] width 16 height 16
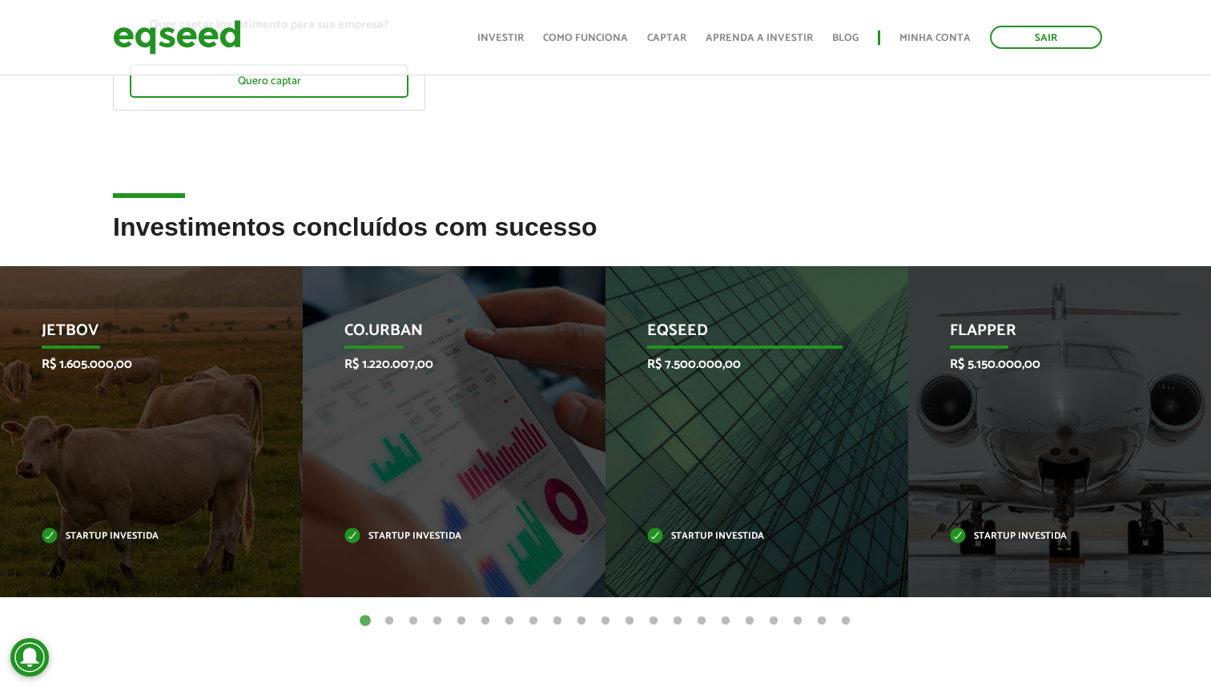
click at [739, 423] on div "EqSeed R$ 7.500.000,00 Startup investida" at bounding box center [745, 431] width 279 height 331
click at [693, 328] on p "EqSeed" at bounding box center [744, 334] width 195 height 27
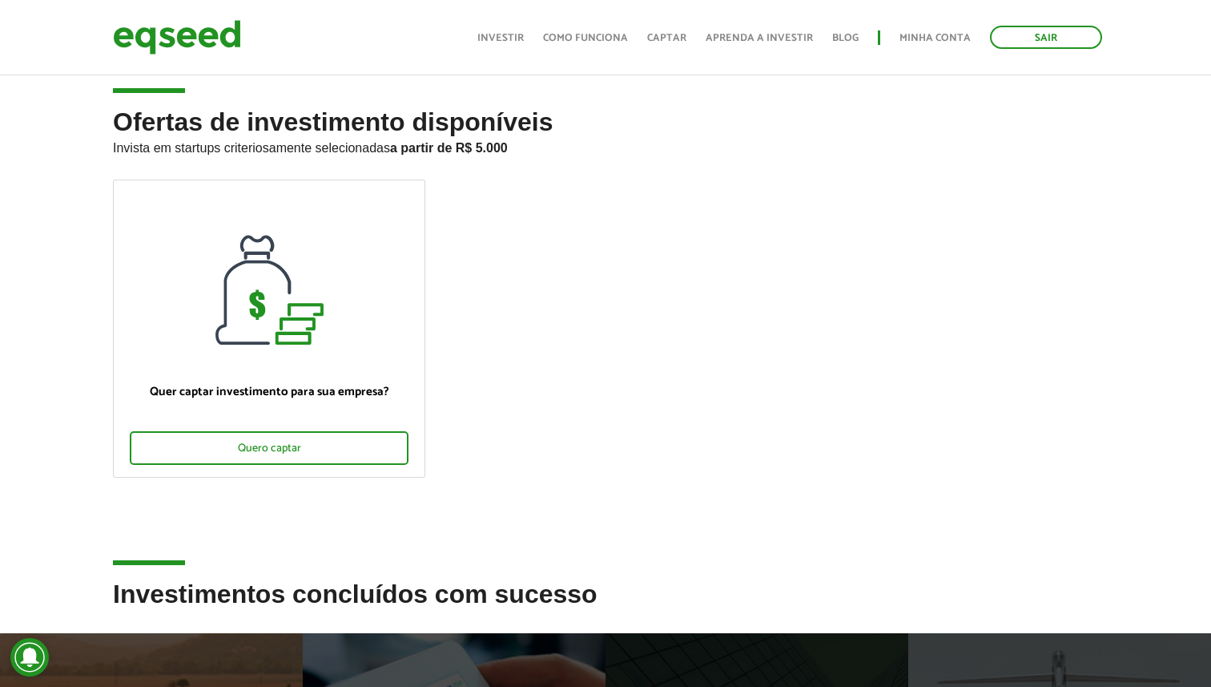
scroll to position [0, 0]
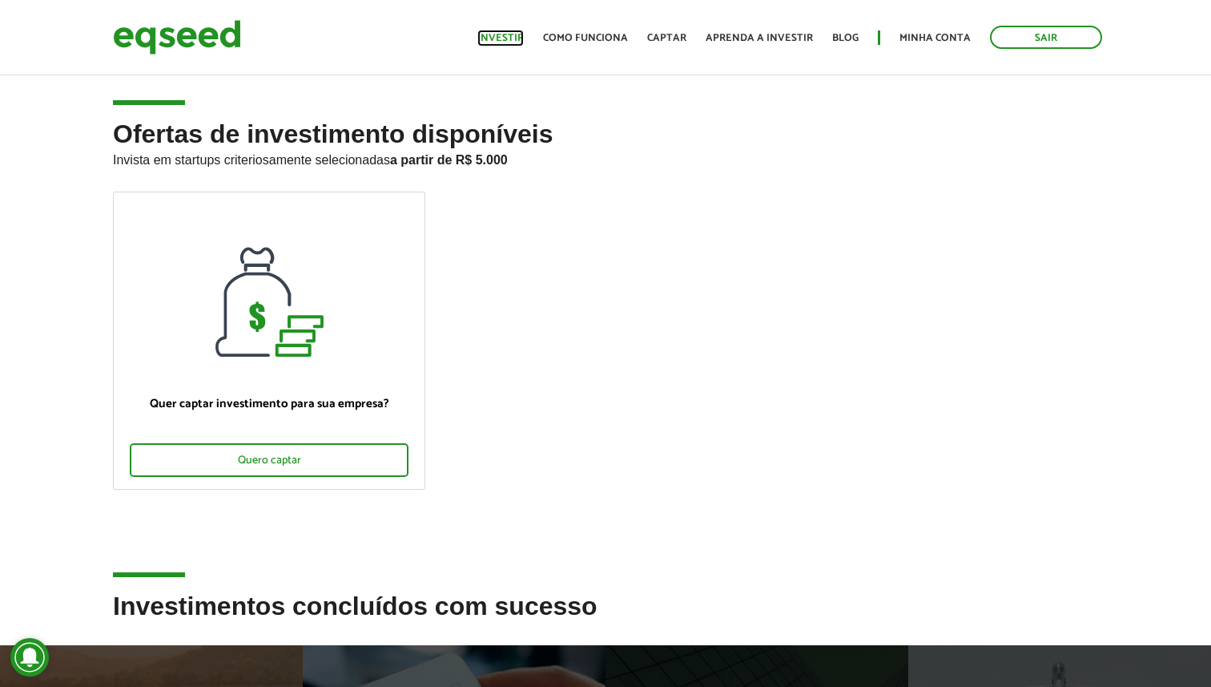
click at [522, 33] on link "Investir" at bounding box center [501, 38] width 46 height 10
click at [591, 41] on link "Como funciona" at bounding box center [585, 38] width 85 height 10
click at [591, 38] on link "Como funciona" at bounding box center [585, 38] width 85 height 10
